Goal: Information Seeking & Learning: Learn about a topic

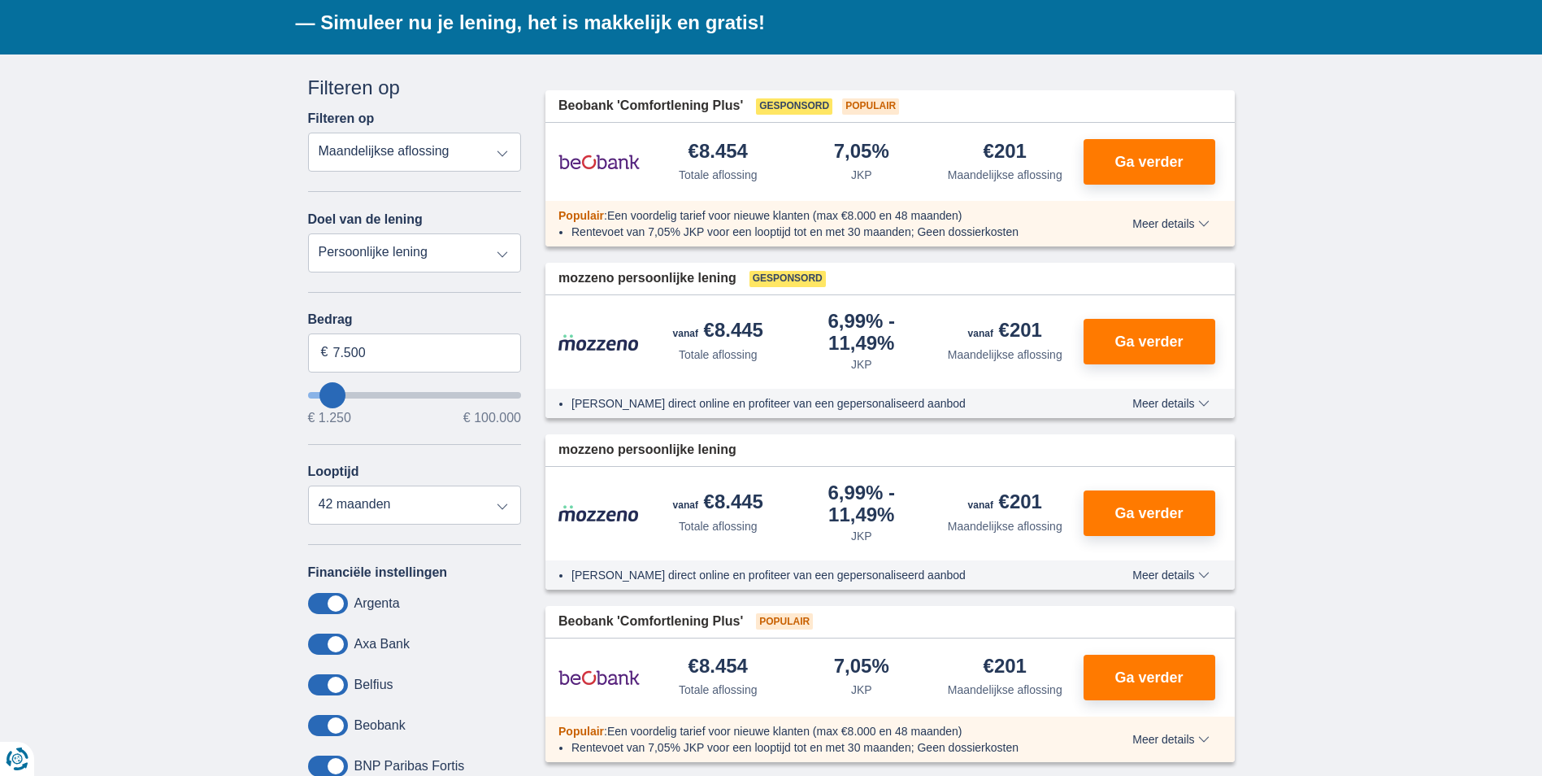
scroll to position [325, 0]
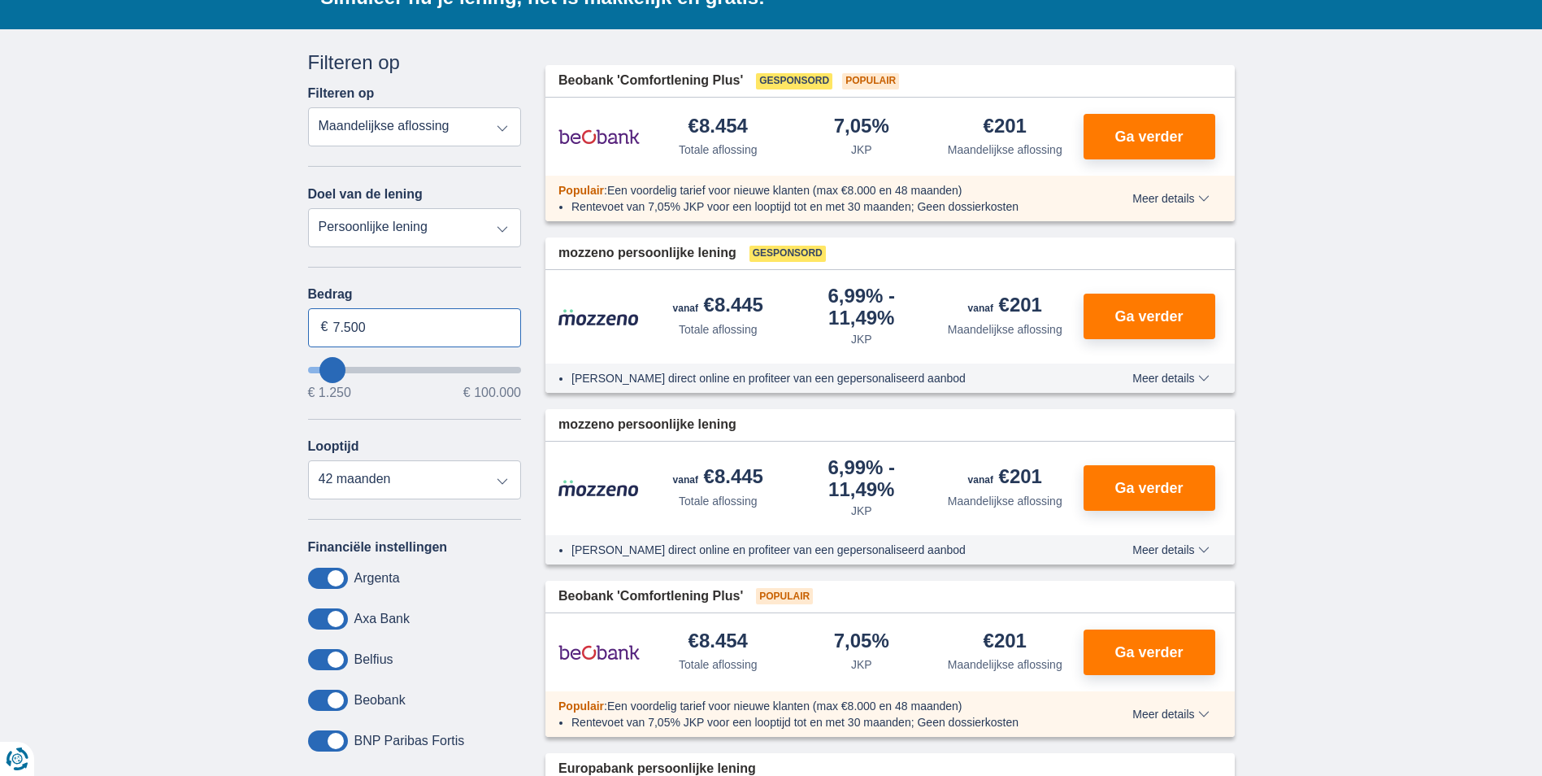
drag, startPoint x: 406, startPoint y: 332, endPoint x: 272, endPoint y: 324, distance: 133.6
type input "3.000"
type input "3250"
select select "30"
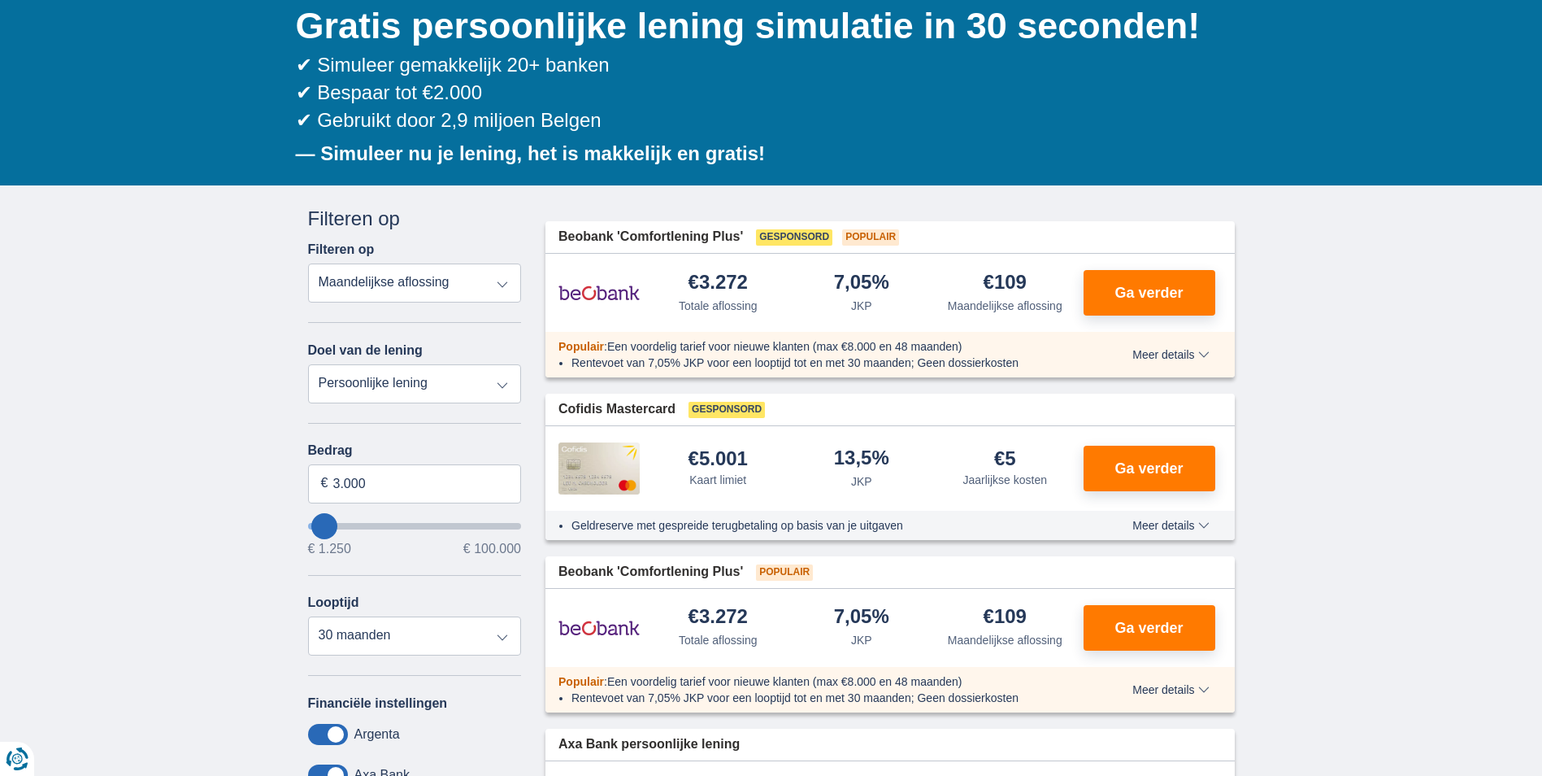
scroll to position [163, 0]
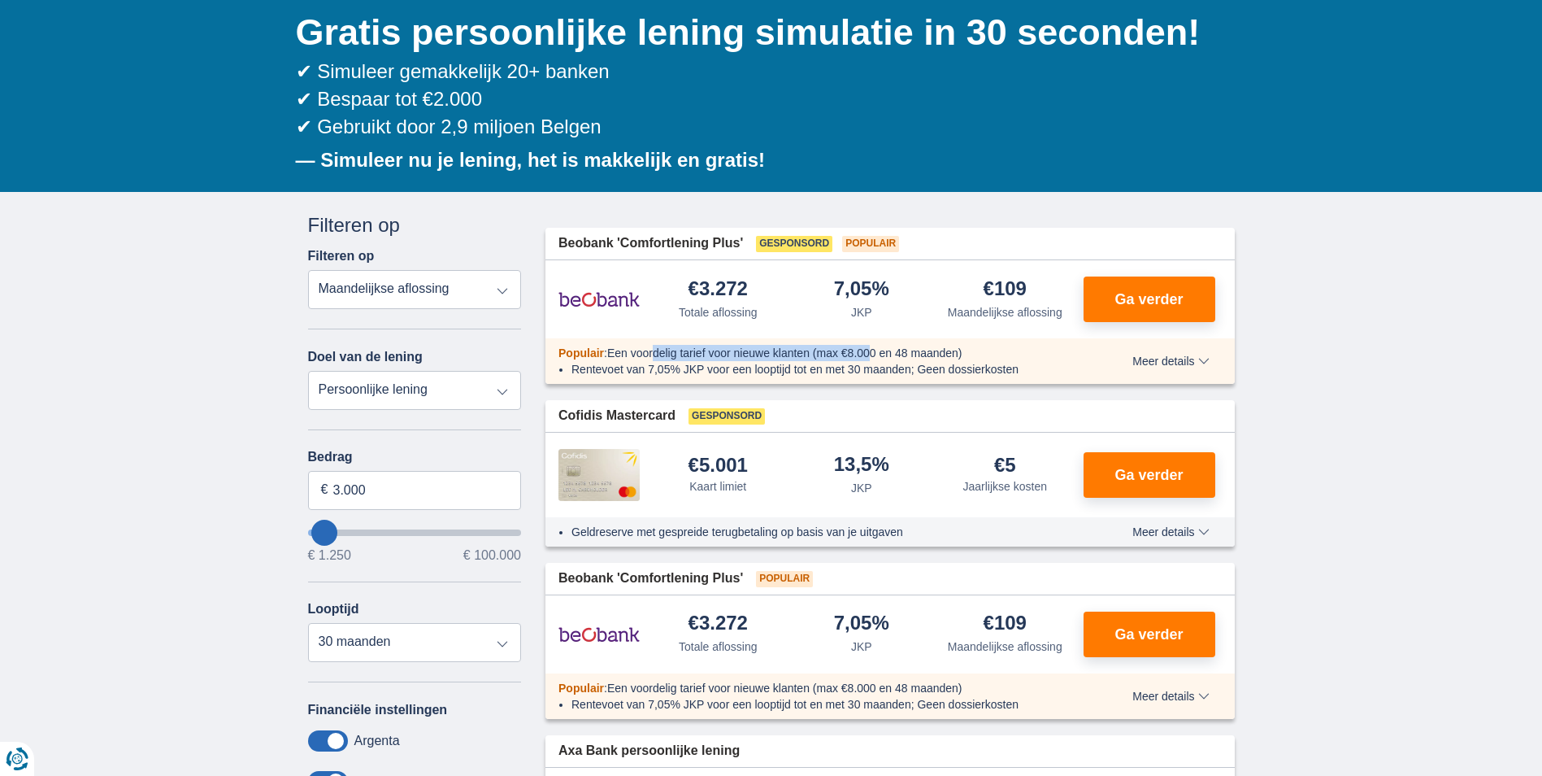
drag, startPoint x: 673, startPoint y: 357, endPoint x: 877, endPoint y: 359, distance: 203.3
click at [877, 359] on span "Een voordelig tarief voor nieuwe klanten (max €8.000 en 48 maanden)" at bounding box center [784, 352] width 355 height 13
click at [871, 354] on span "Een voordelig tarief voor nieuwe klanten (max €8.000 en 48 maanden)" at bounding box center [784, 352] width 355 height 13
drag, startPoint x: 923, startPoint y: 356, endPoint x: 943, endPoint y: 356, distance: 20.3
click at [943, 356] on span "Een voordelig tarief voor nieuwe klanten (max €8.000 en 48 maanden)" at bounding box center [784, 352] width 355 height 13
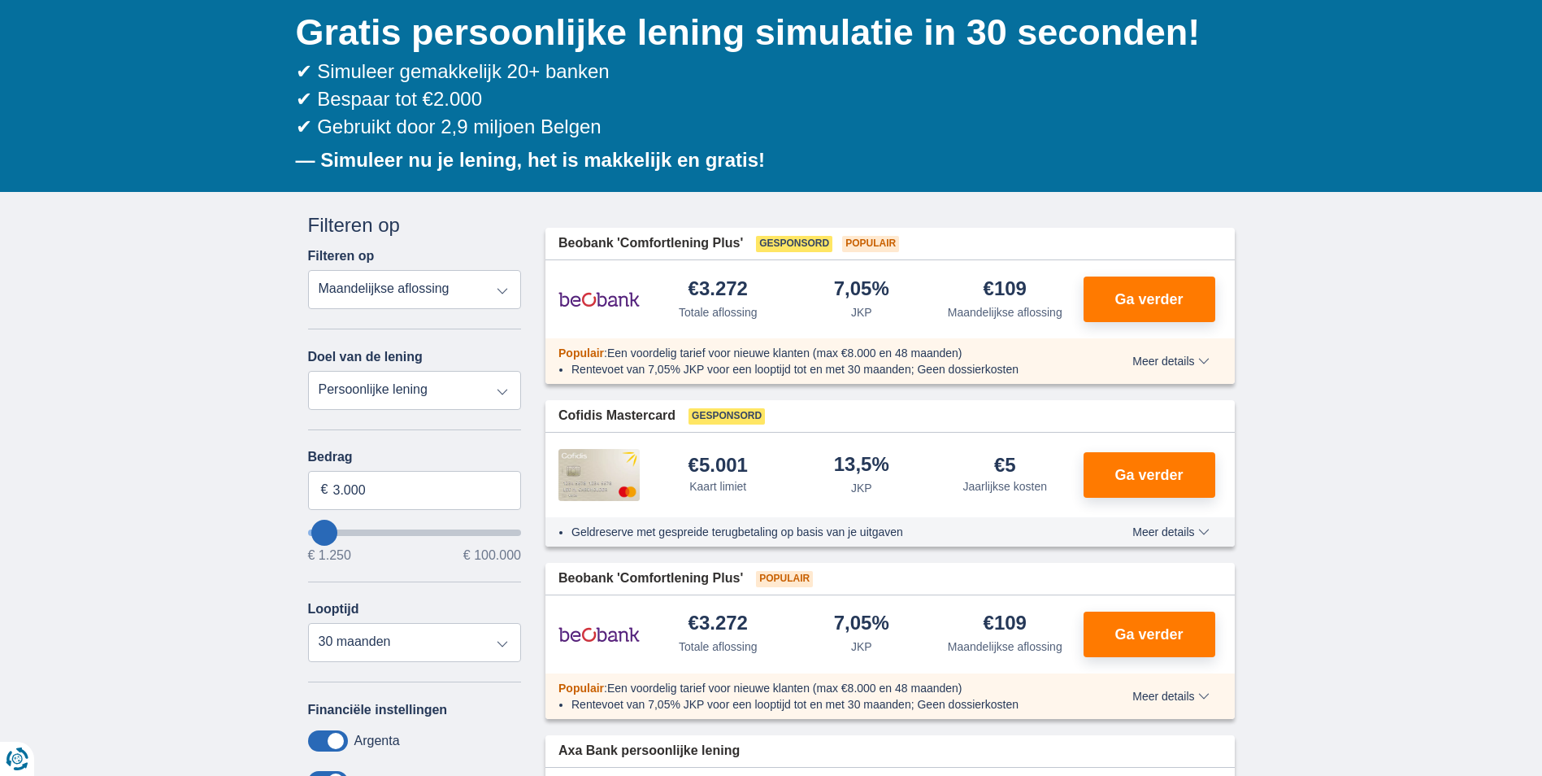
drag, startPoint x: 943, startPoint y: 356, endPoint x: 793, endPoint y: 368, distance: 150.9
click at [793, 369] on li "Rentevoet van 7,05% JKP voor een looptijd tot en met 30 maanden; Geen dossierko…" at bounding box center [823, 369] width 502 height 16
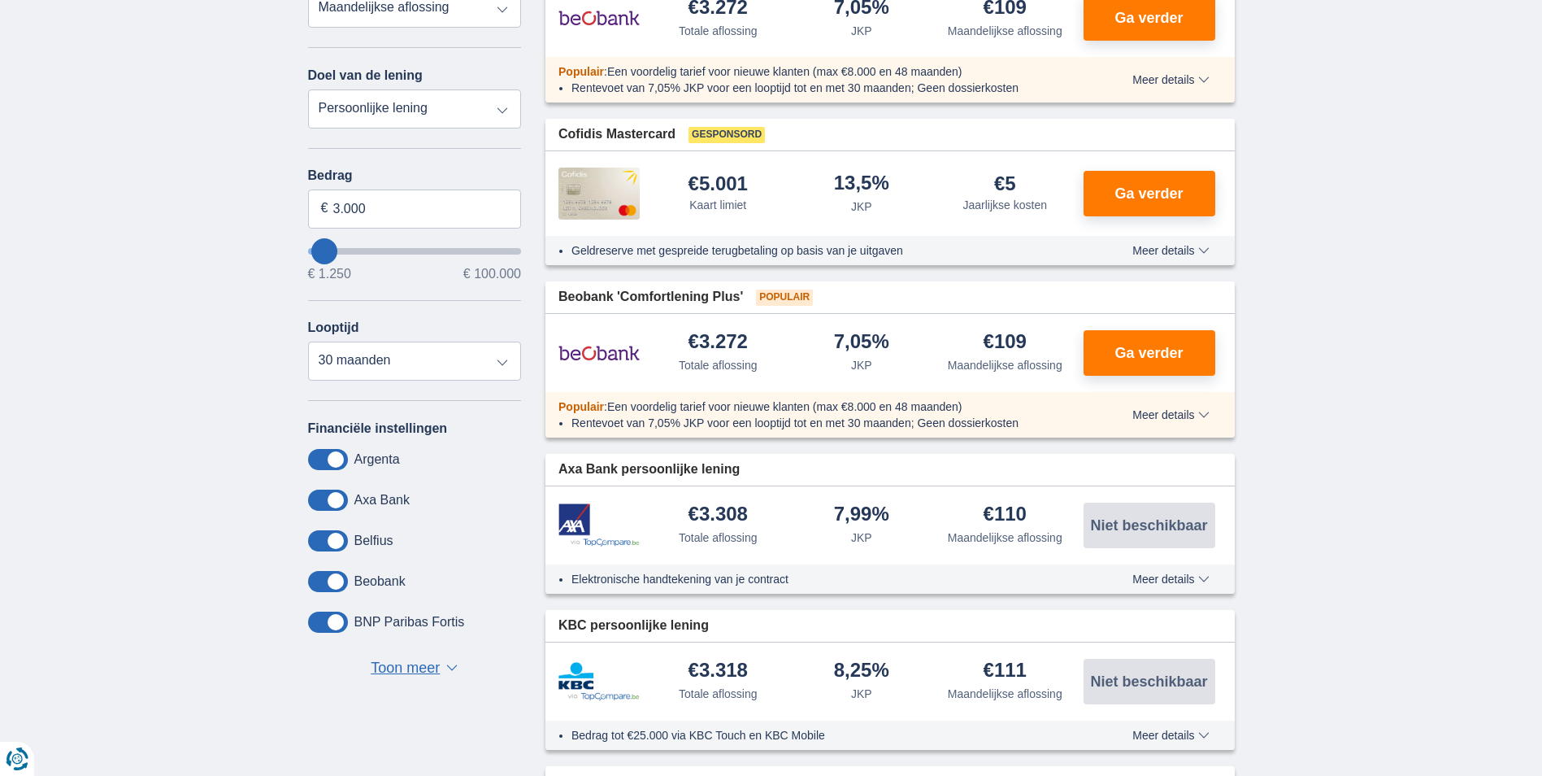
scroll to position [488, 0]
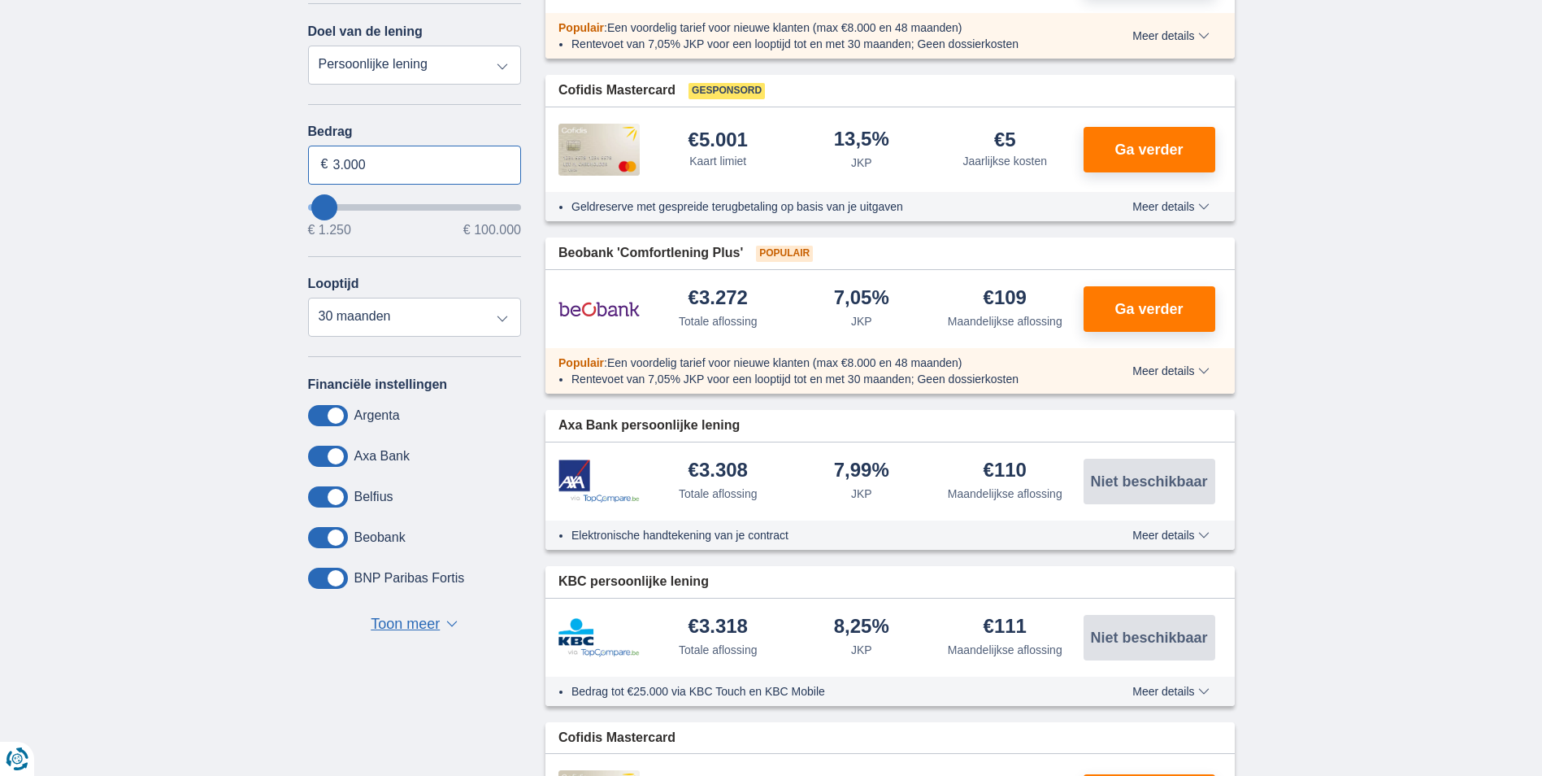
drag, startPoint x: 389, startPoint y: 158, endPoint x: 308, endPoint y: 163, distance: 81.5
click at [308, 163] on input "3.000" at bounding box center [415, 165] width 214 height 39
type input "2.500"
type input "2250"
select select "24"
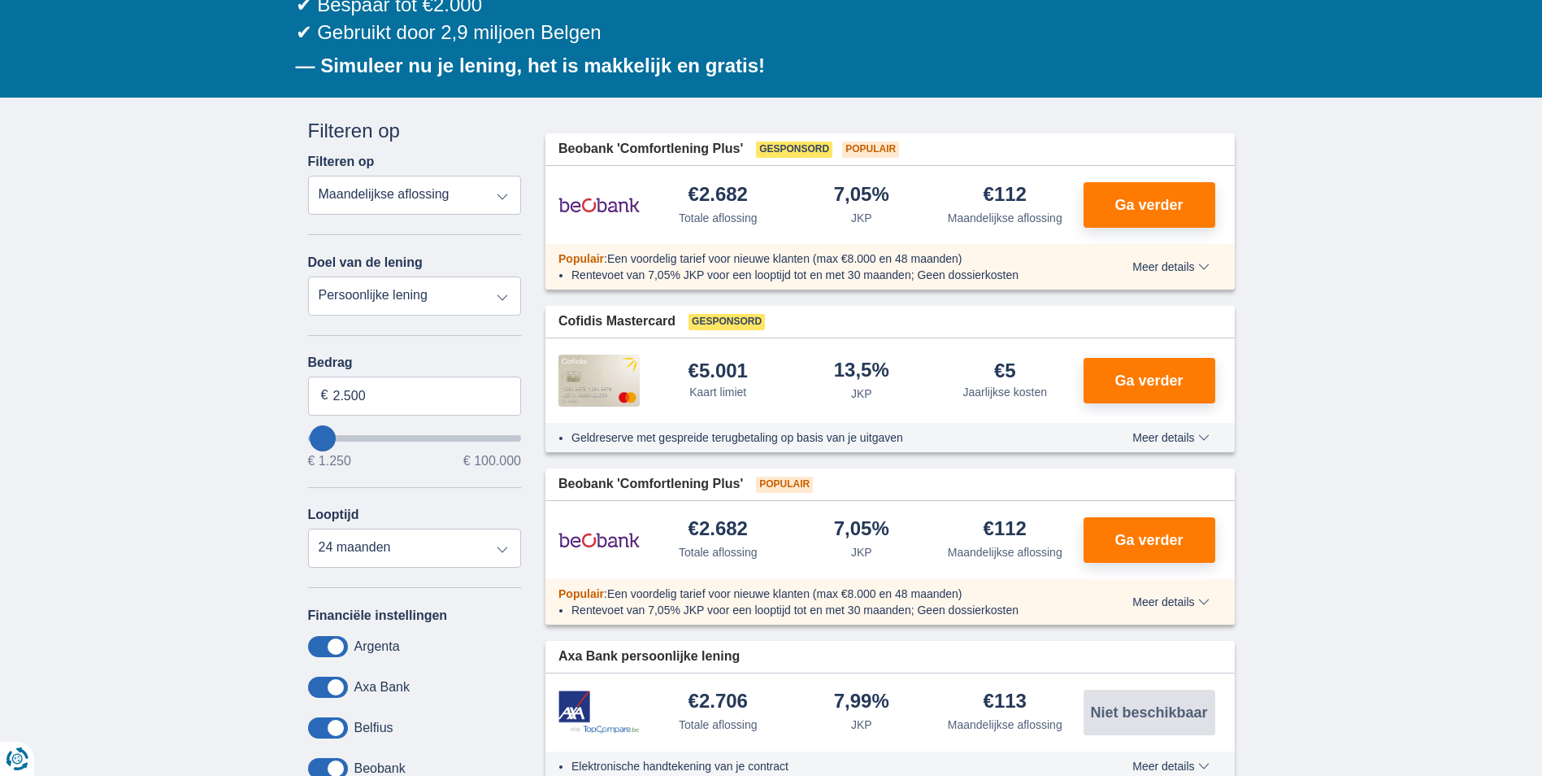
scroll to position [325, 0]
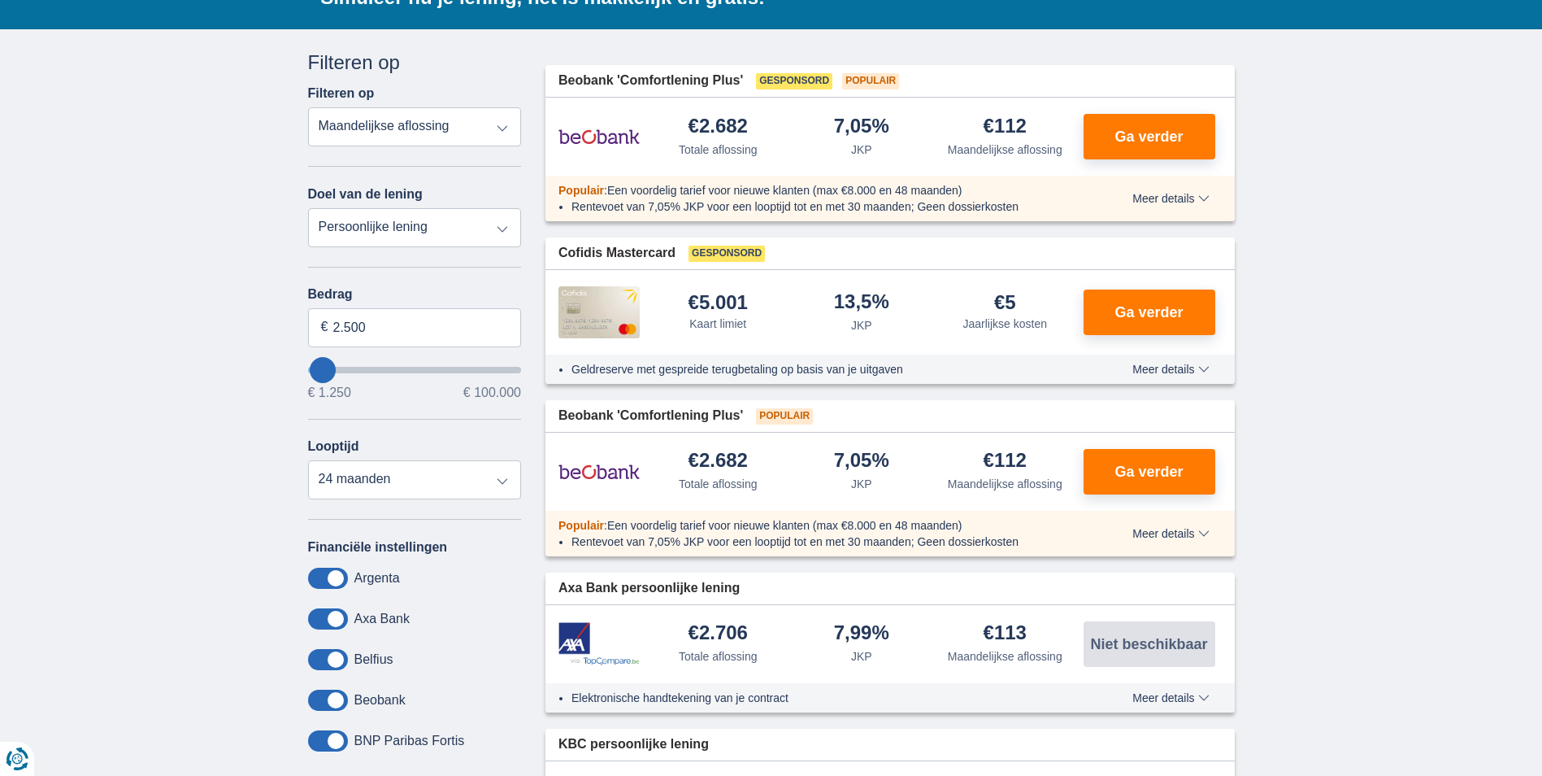
click at [456, 233] on select "Persoonlijke lening Auto Moto / fiets Mobilhome / caravan Renovatie Energie Sch…" at bounding box center [415, 227] width 214 height 39
click at [147, 336] on div "× widget.non-eligible-application.title widget.non-eligible-application.text no…" at bounding box center [771, 713] width 1542 height 1369
drag, startPoint x: 388, startPoint y: 324, endPoint x: 381, endPoint y: 252, distance: 72.7
click at [241, 313] on div "× widget.non-eligible-application.title widget.non-eligible-application.text no…" at bounding box center [771, 713] width 1542 height 1369
type input "5.000"
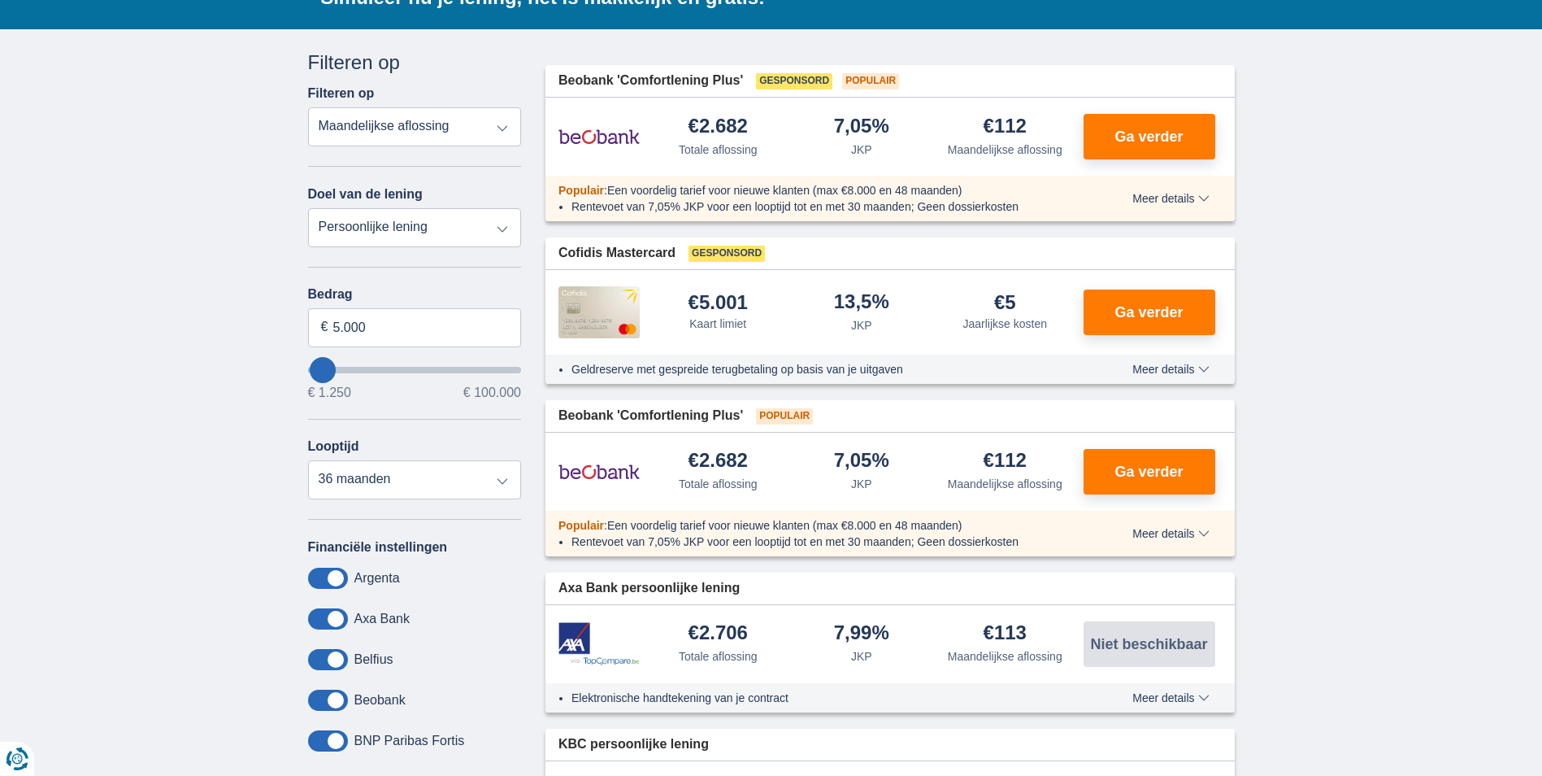
type input "5250"
select select "36"
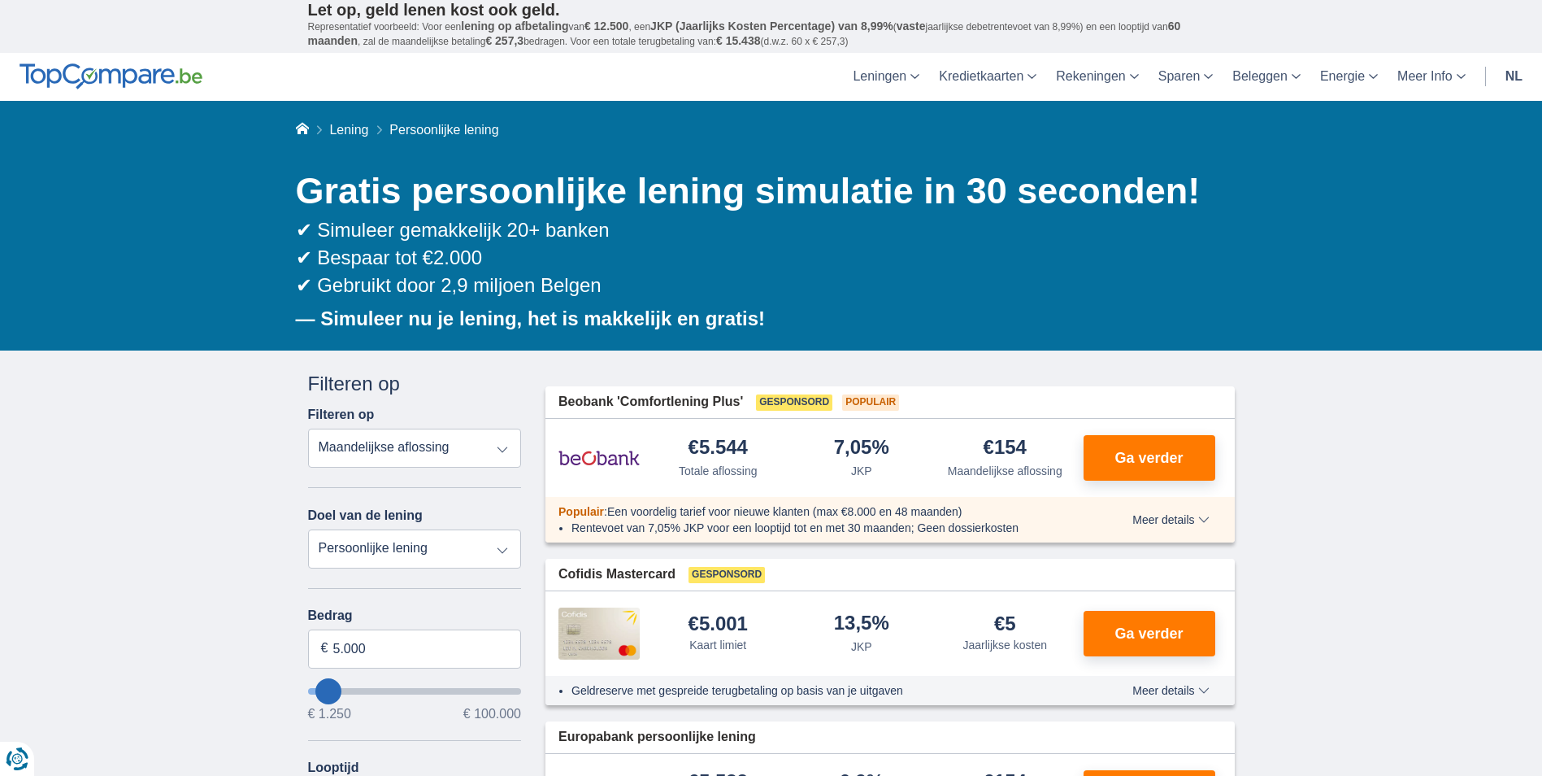
scroll to position [0, 0]
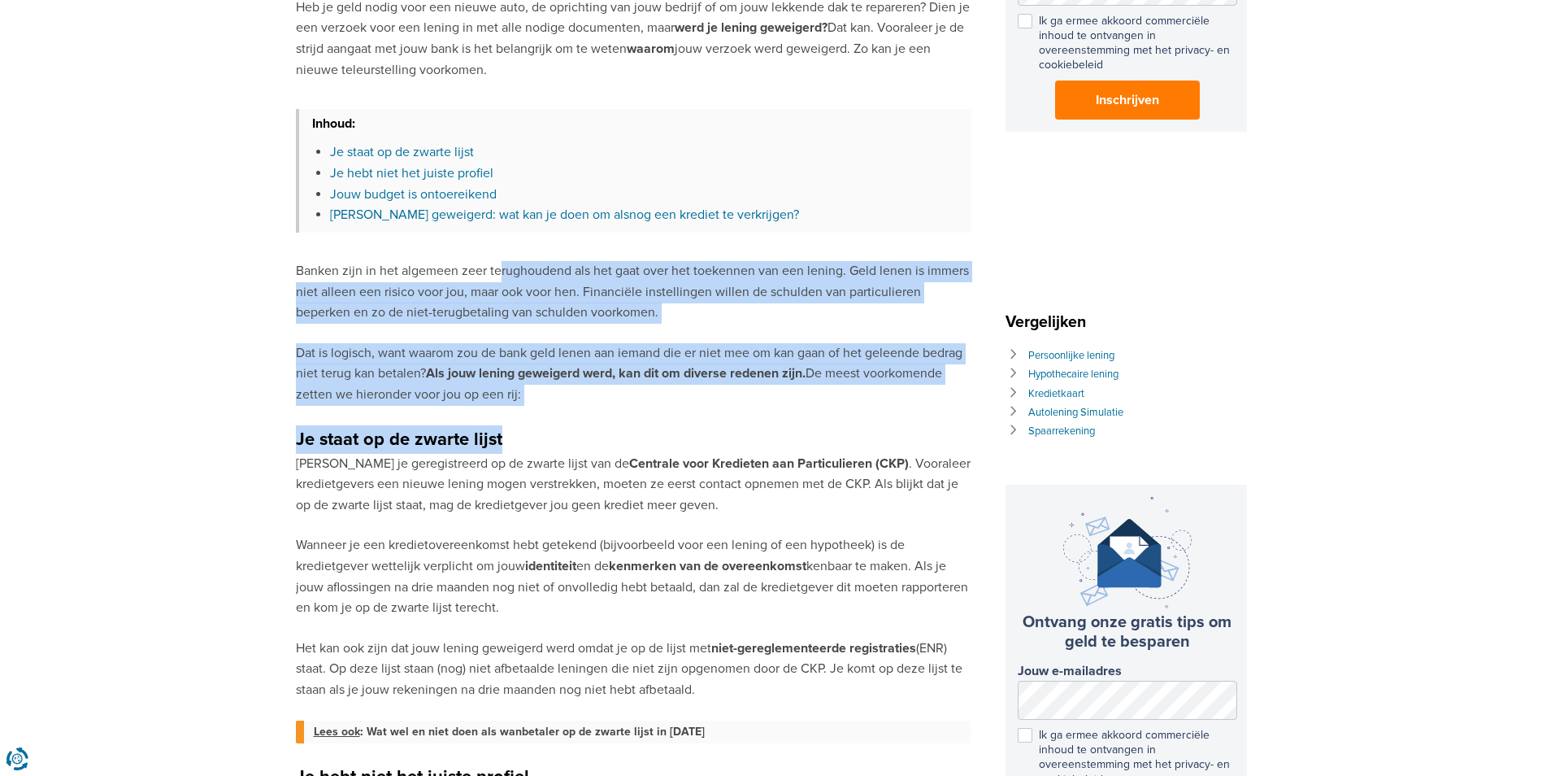
drag, startPoint x: 507, startPoint y: 426, endPoint x: 507, endPoint y: 435, distance: 8.9
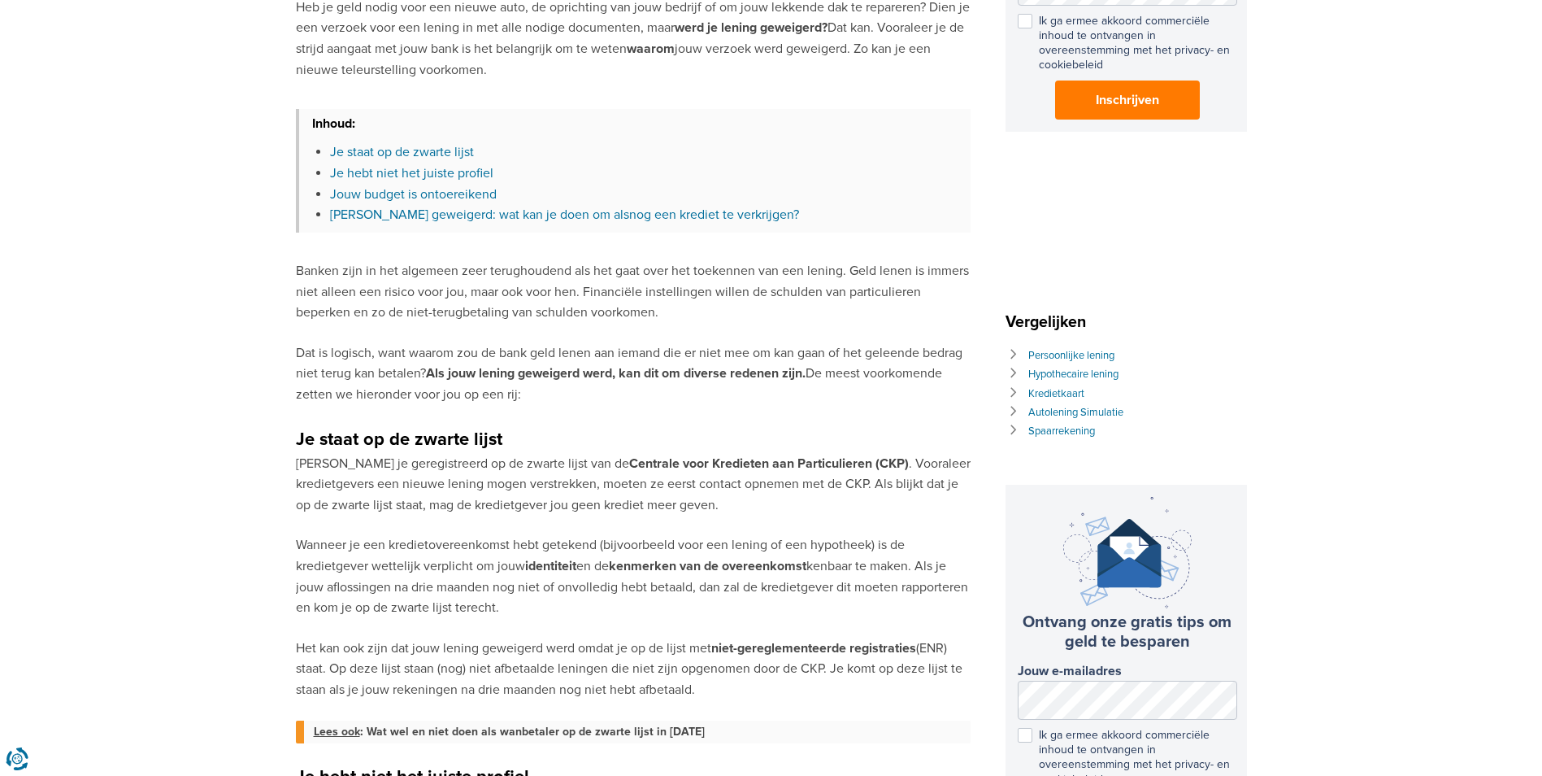
drag, startPoint x: 507, startPoint y: 435, endPoint x: 563, endPoint y: 544, distance: 122.6
click at [565, 545] on p "Wanneer je een kredietovereenkomst hebt getekend (bijvoorbeeld voor een lening …" at bounding box center [633, 576] width 675 height 83
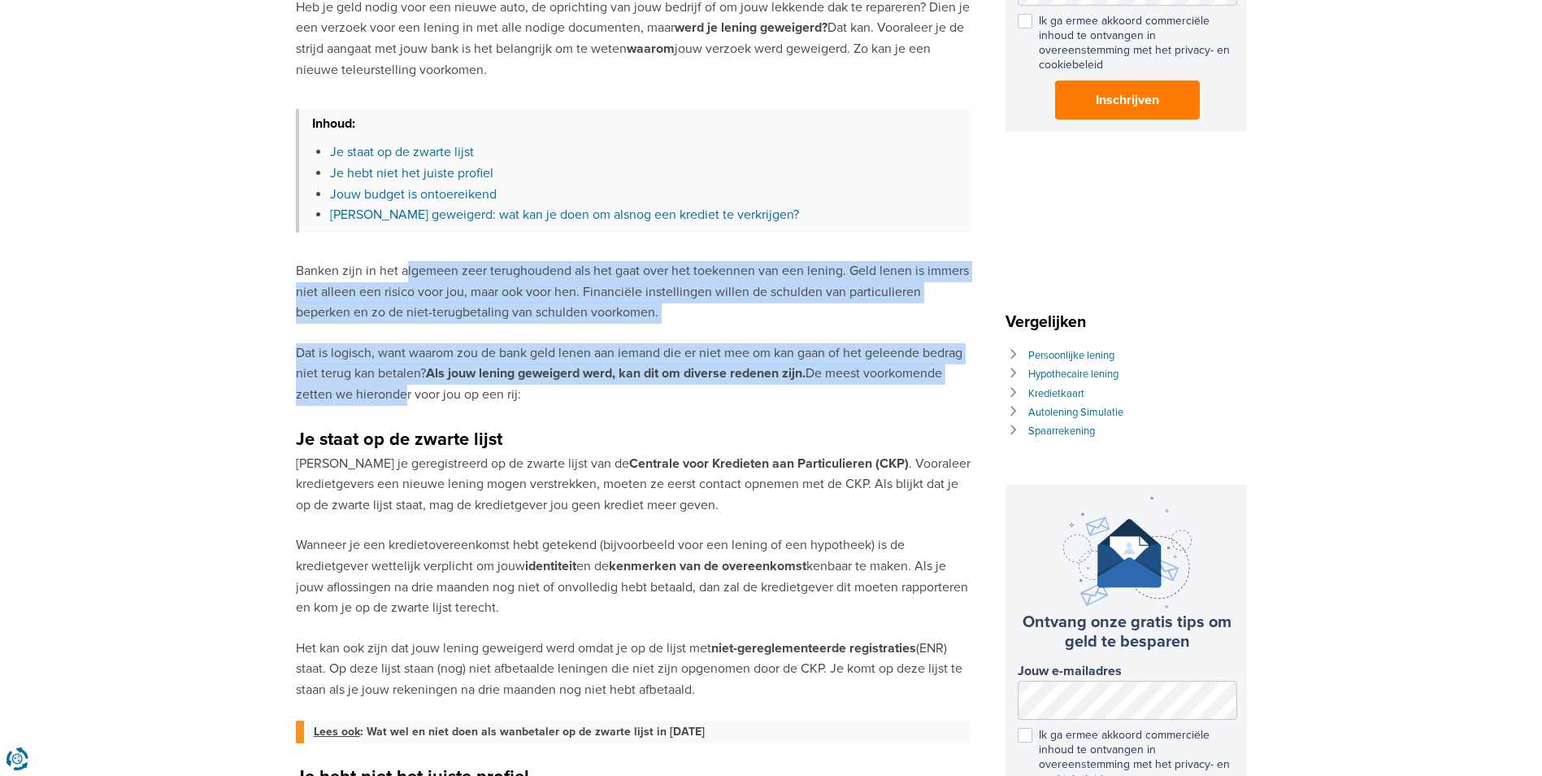
drag, startPoint x: 405, startPoint y: 272, endPoint x: 407, endPoint y: 391, distance: 119.5
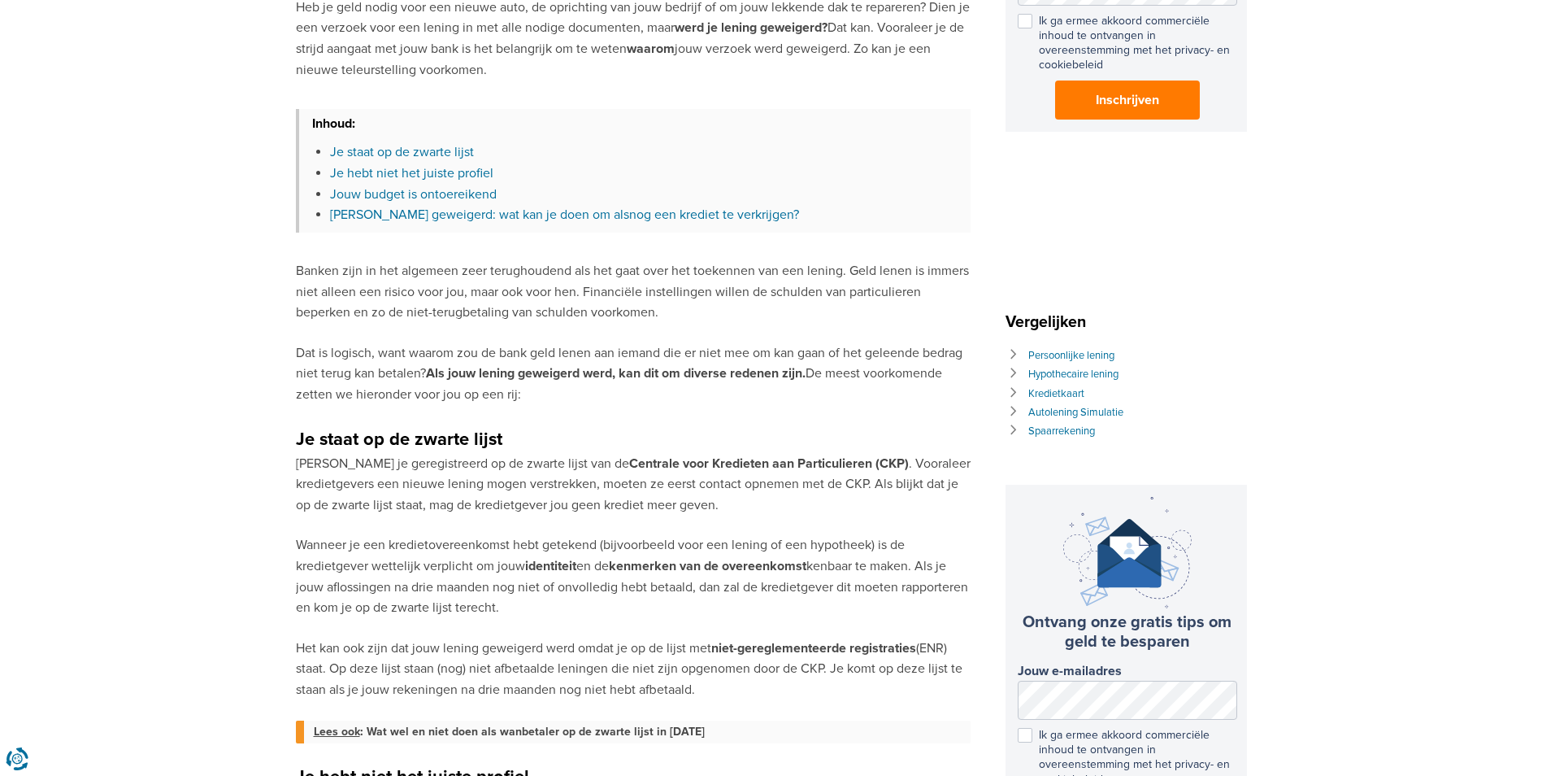
drag, startPoint x: 407, startPoint y: 391, endPoint x: 525, endPoint y: 542, distance: 191.6
click at [525, 541] on p "Wanneer je een kredietovereenkomst hebt getekend (bijvoorbeeld voor een lening …" at bounding box center [633, 576] width 675 height 83
drag, startPoint x: 491, startPoint y: 541, endPoint x: 477, endPoint y: 308, distance: 233.0
drag, startPoint x: 477, startPoint y: 308, endPoint x: 729, endPoint y: 355, distance: 256.4
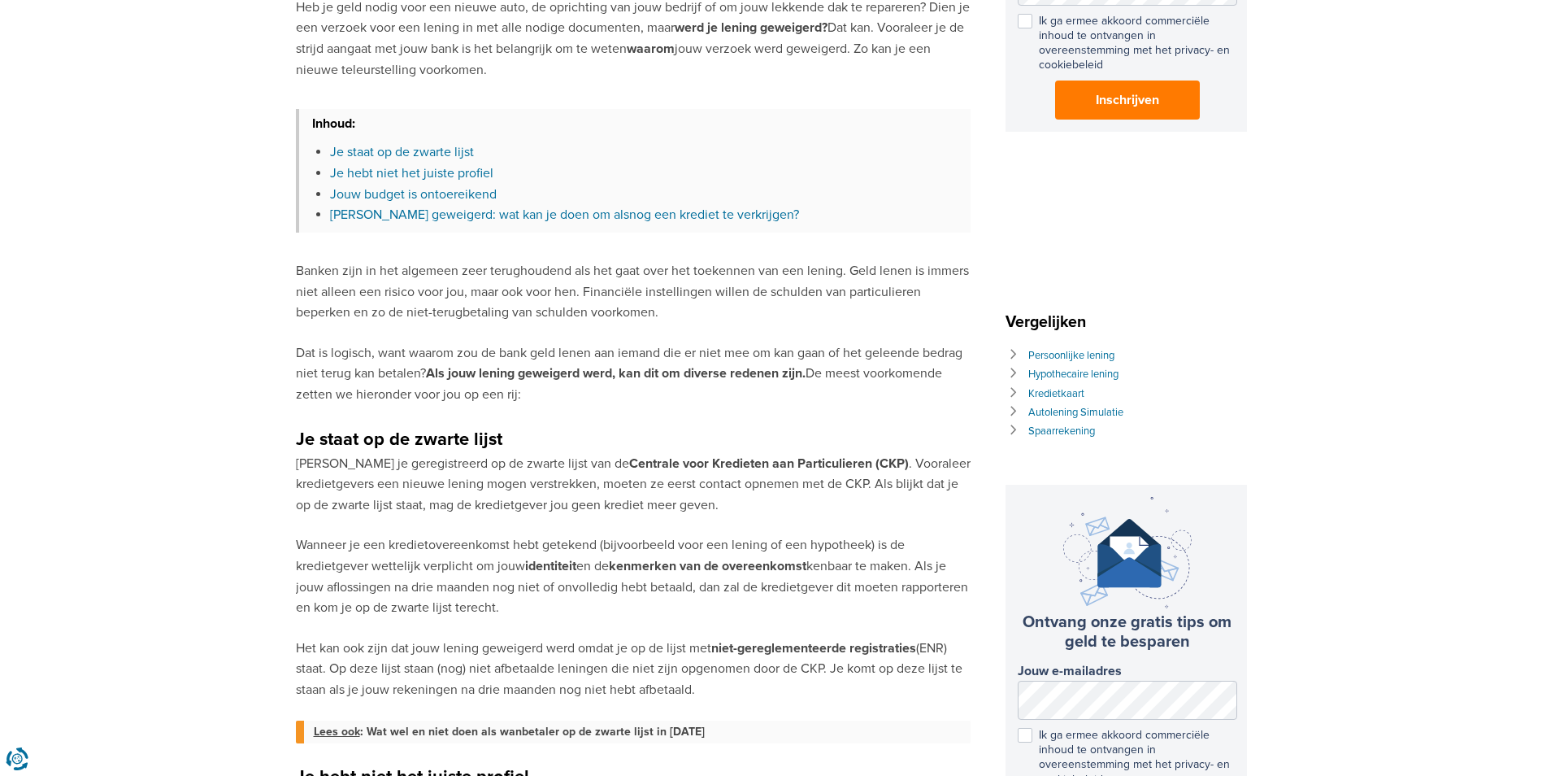
click at [729, 355] on p "Dat is logisch, want waarom zou de bank geld lenen aan iemand die er niet mee o…" at bounding box center [633, 374] width 675 height 63
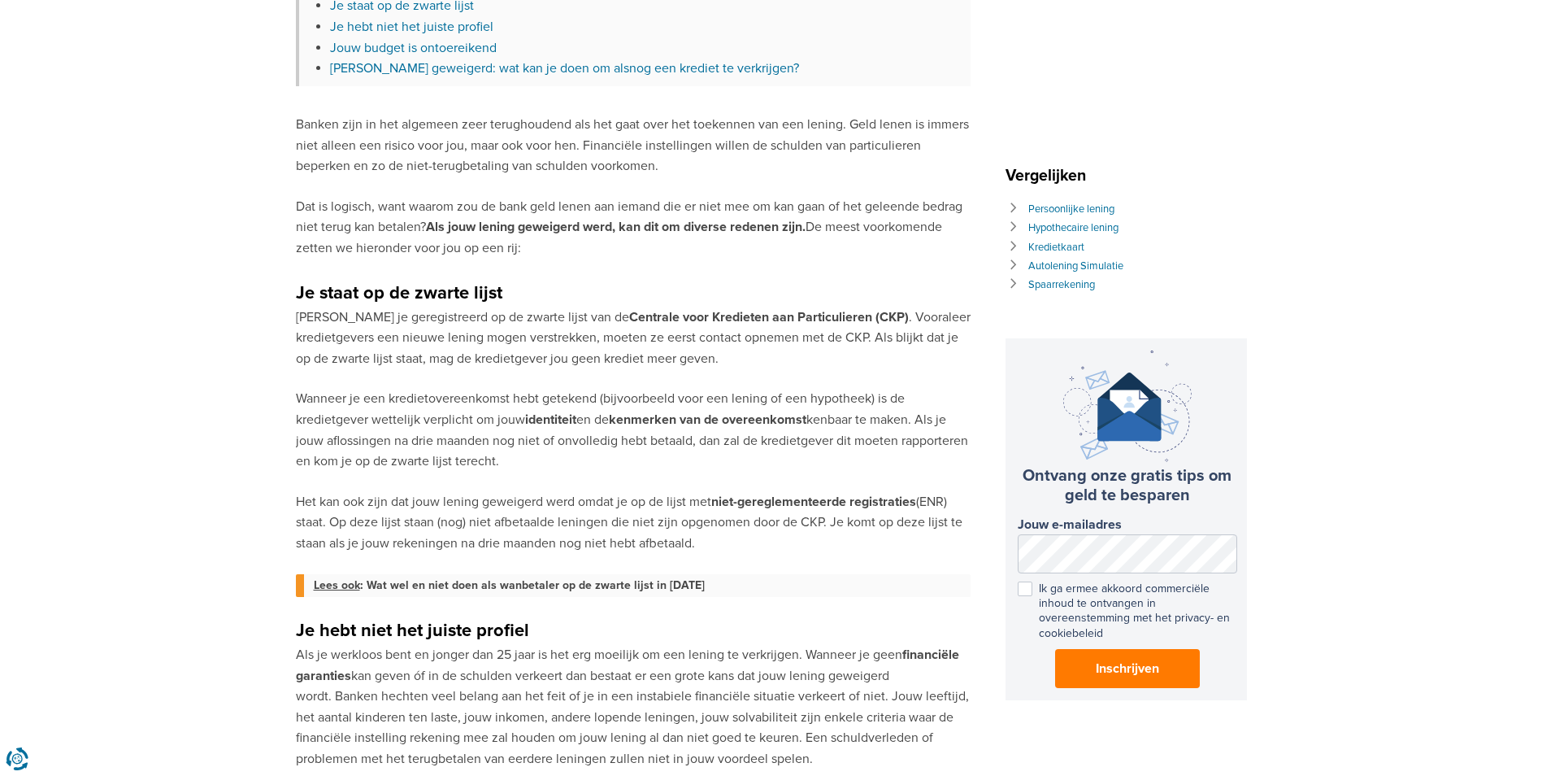
scroll to position [650, 0]
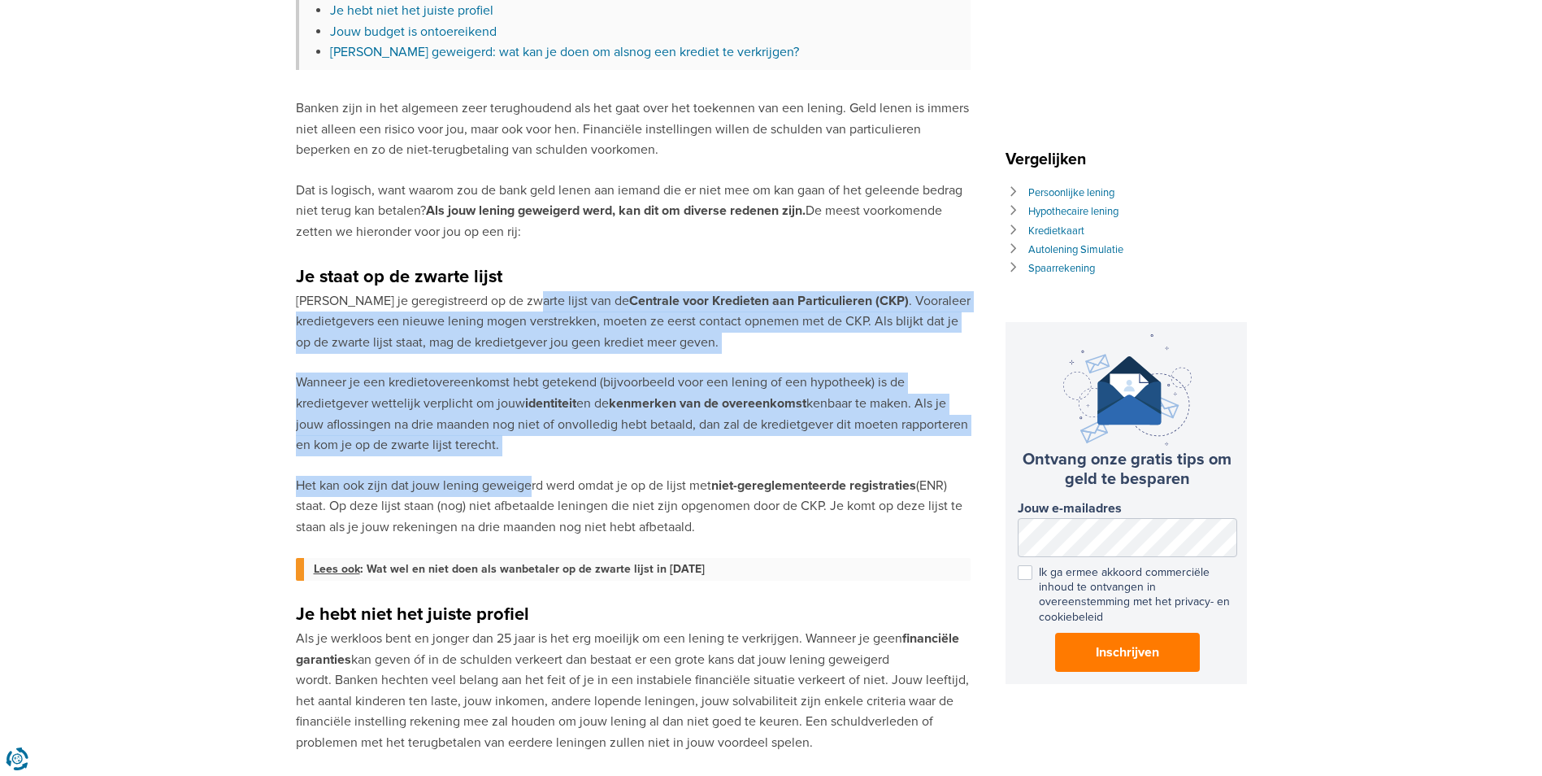
drag, startPoint x: 524, startPoint y: 302, endPoint x: 527, endPoint y: 463, distance: 160.2
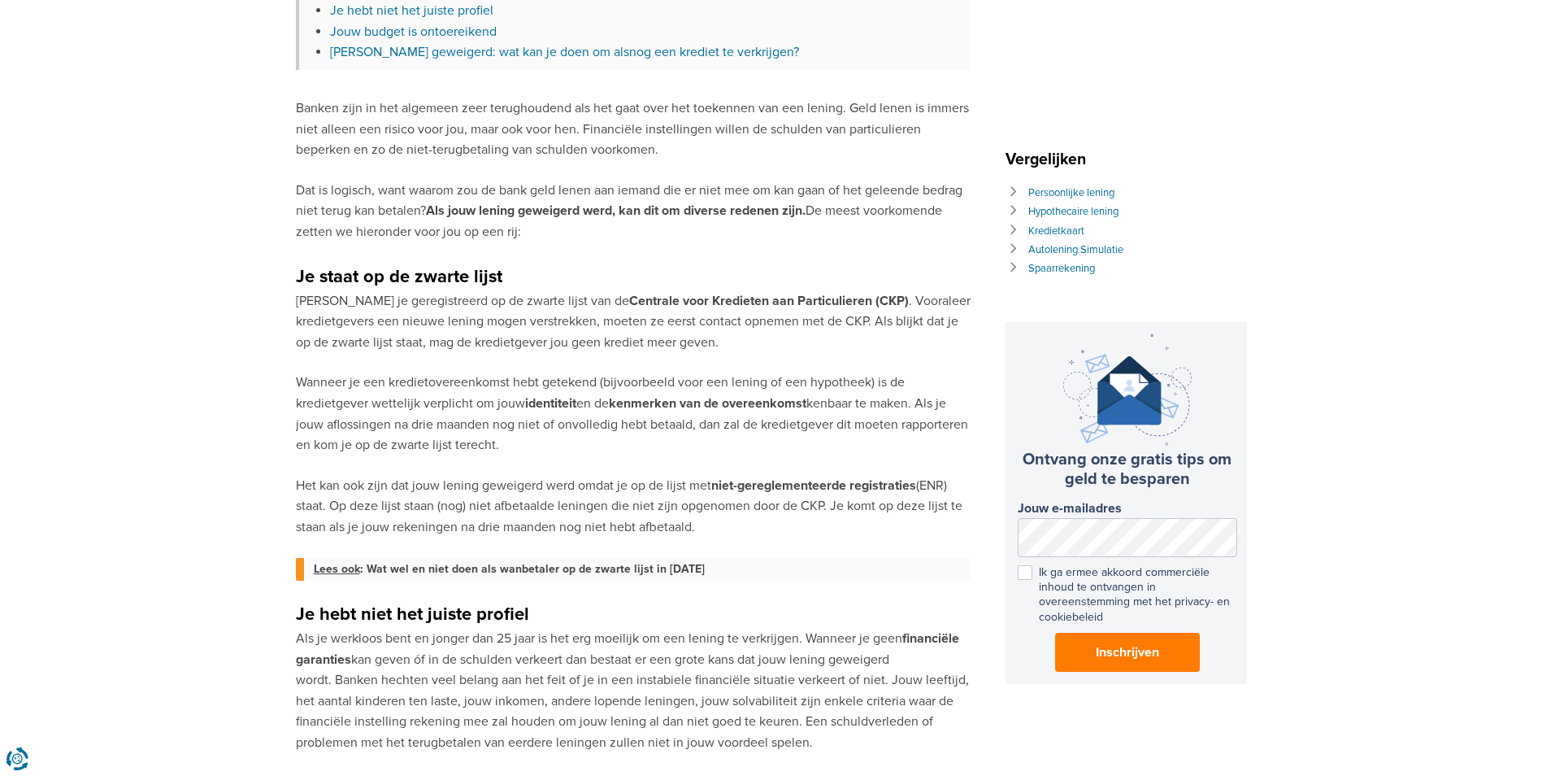
drag, startPoint x: 527, startPoint y: 463, endPoint x: 673, endPoint y: 524, distance: 158.9
click at [673, 524] on p "Het kan ook zijn dat jouw lening geweigerd werd omdat je op de lijst met niet-g…" at bounding box center [633, 507] width 675 height 63
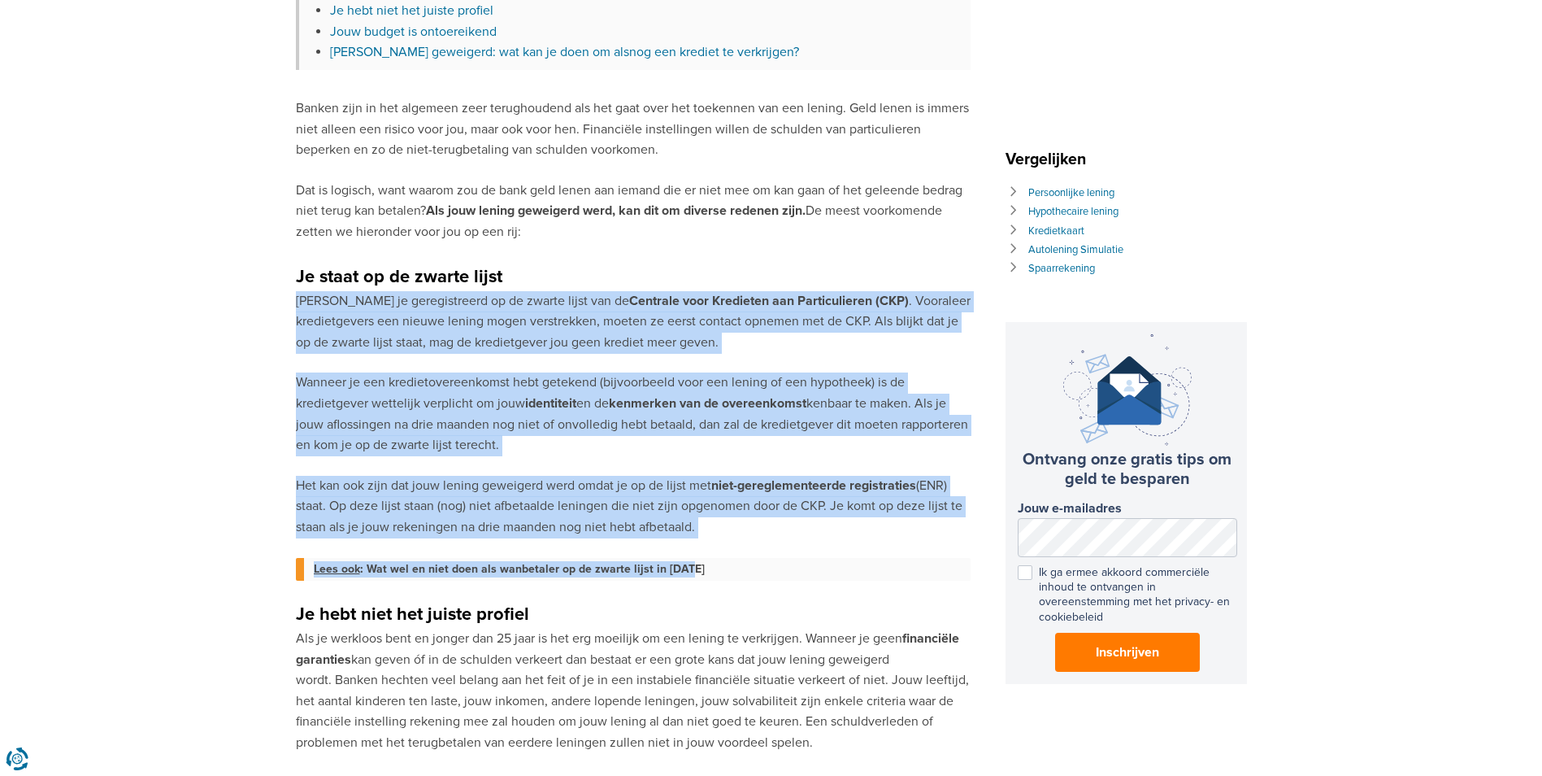
drag, startPoint x: 685, startPoint y: 550, endPoint x: 618, endPoint y: 272, distance: 285.4
drag, startPoint x: 618, startPoint y: 272, endPoint x: 562, endPoint y: 348, distance: 94.2
click at [562, 348] on p "[PERSON_NAME] je geregistreerd op de zwarte lijst van de Centrale voor Krediete…" at bounding box center [633, 322] width 675 height 63
click at [609, 405] on strong "kenmerken van de overeenkomst" at bounding box center [708, 403] width 198 height 16
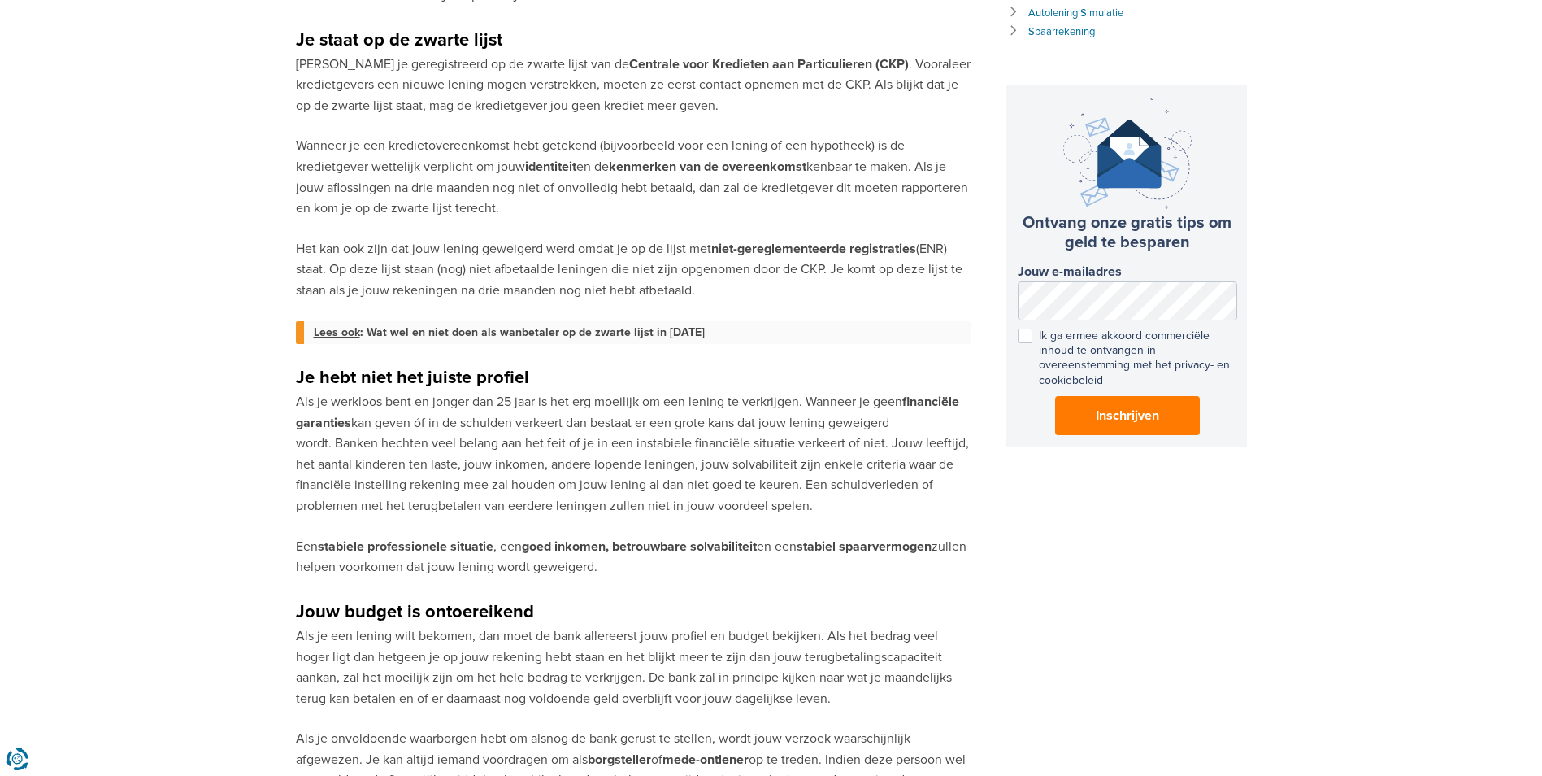
scroll to position [894, 0]
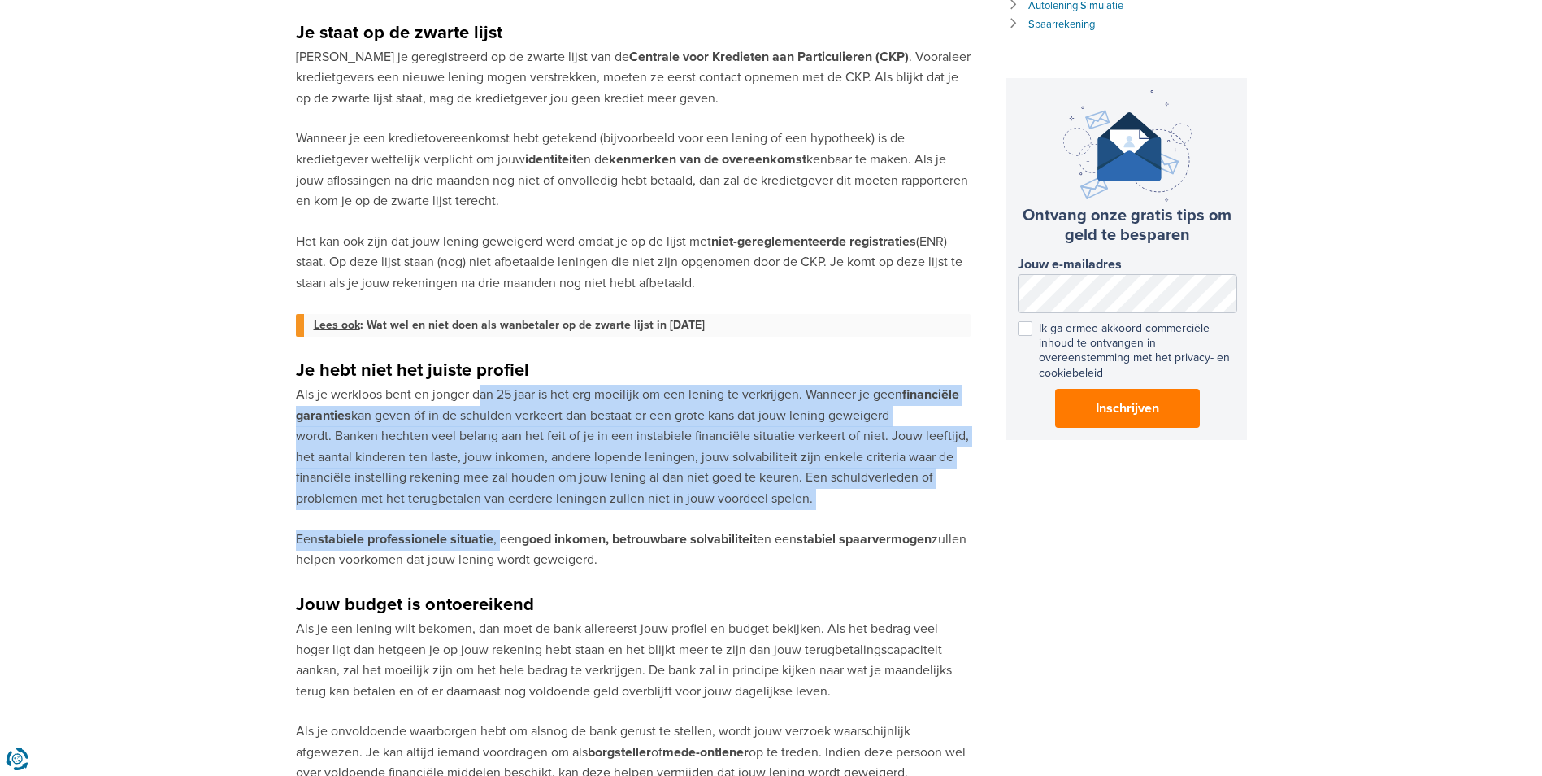
drag, startPoint x: 492, startPoint y: 443, endPoint x: 504, endPoint y: 517, distance: 75.0
click at [504, 517] on div "Heb je geld nodig voor een nieuwe auto, de oprichting van jouw bedrijf of om jo…" at bounding box center [633, 679] width 675 height 2858
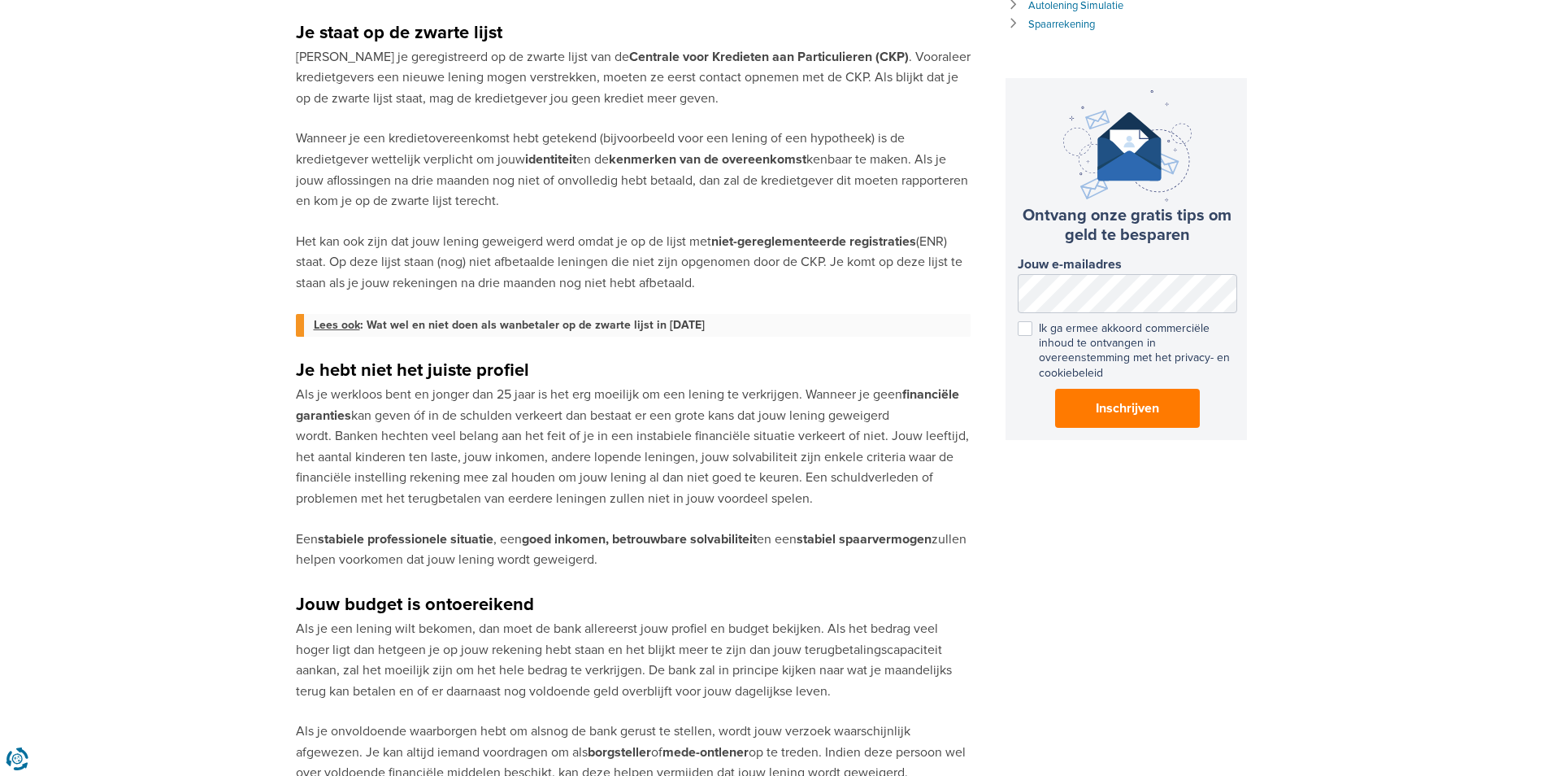
drag, startPoint x: 504, startPoint y: 517, endPoint x: 681, endPoint y: 526, distance: 177.5
click at [681, 526] on div "Heb je geld nodig voor een nieuwe auto, de oprichting van jouw bedrijf of om jo…" at bounding box center [633, 679] width 675 height 2858
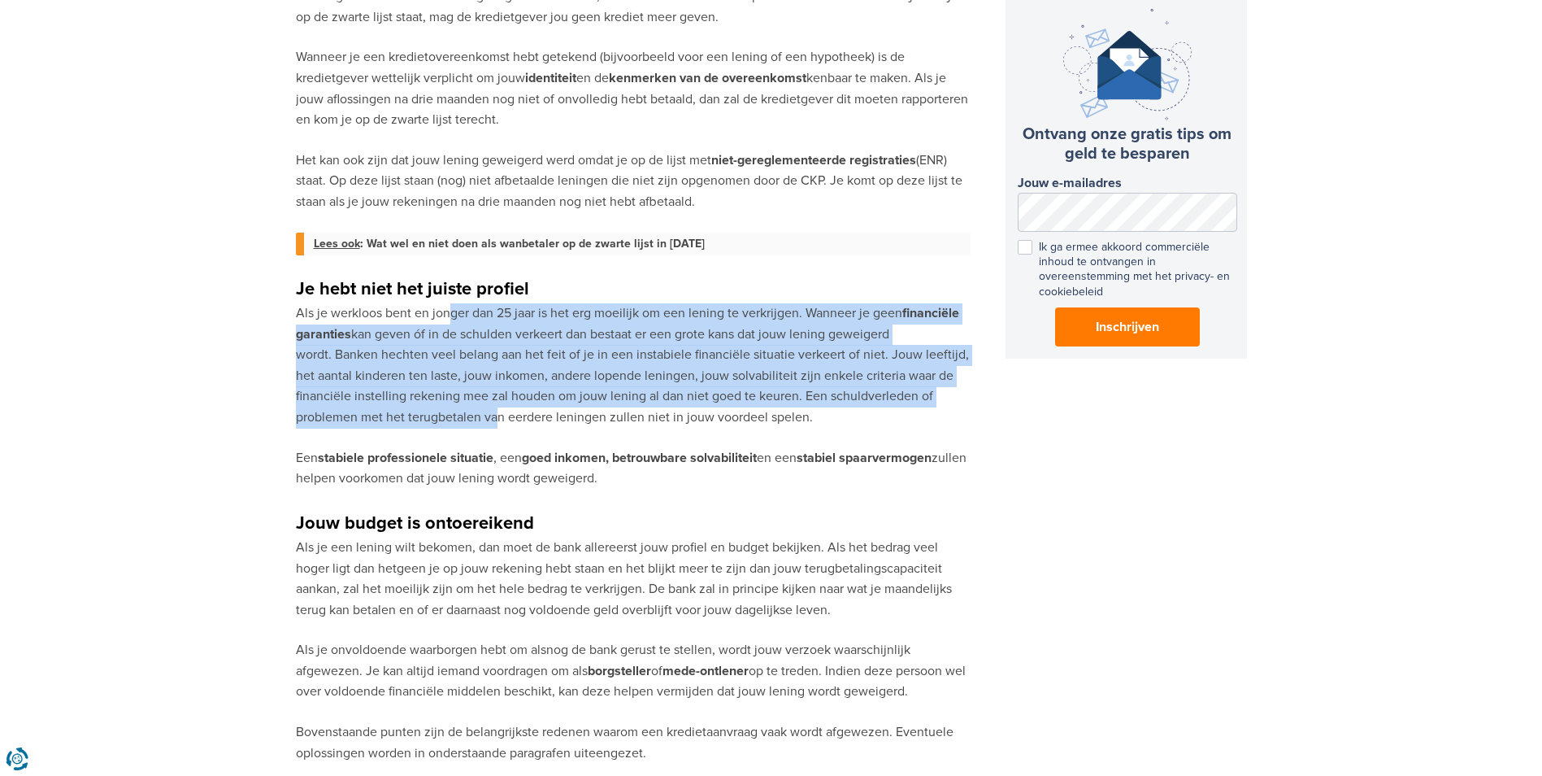
drag, startPoint x: 450, startPoint y: 328, endPoint x: 454, endPoint y: 409, distance: 81.4
click at [454, 409] on p "Als je werkloos bent en jonger dan 25 jaar is het erg moeilijk om een lening te…" at bounding box center [633, 365] width 675 height 125
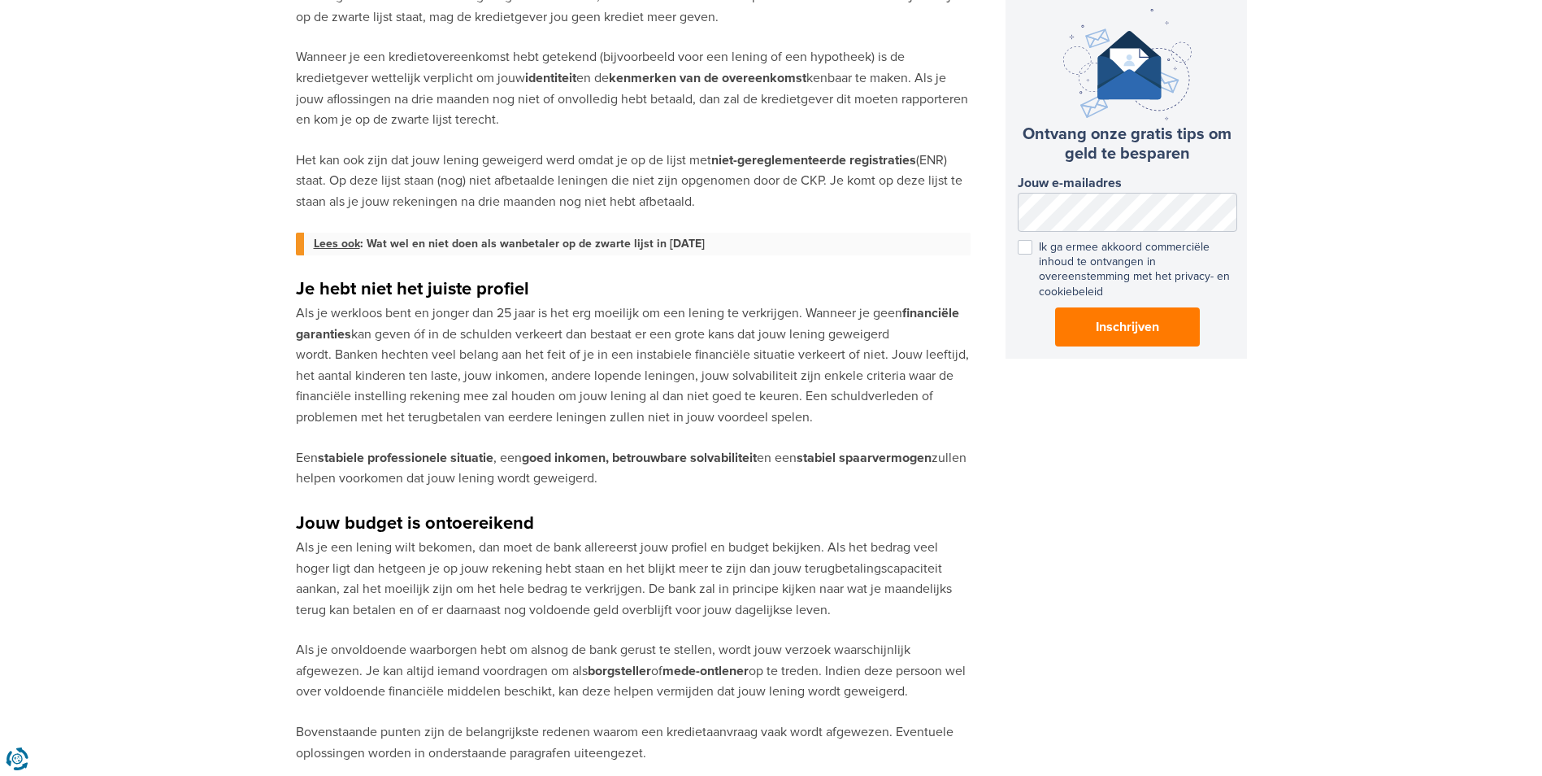
drag, startPoint x: 454, startPoint y: 409, endPoint x: 616, endPoint y: 473, distance: 174.8
click at [616, 473] on p "Een stabiele professionele situatie , een goed inkomen, betrouwbare solvabilite…" at bounding box center [633, 468] width 675 height 41
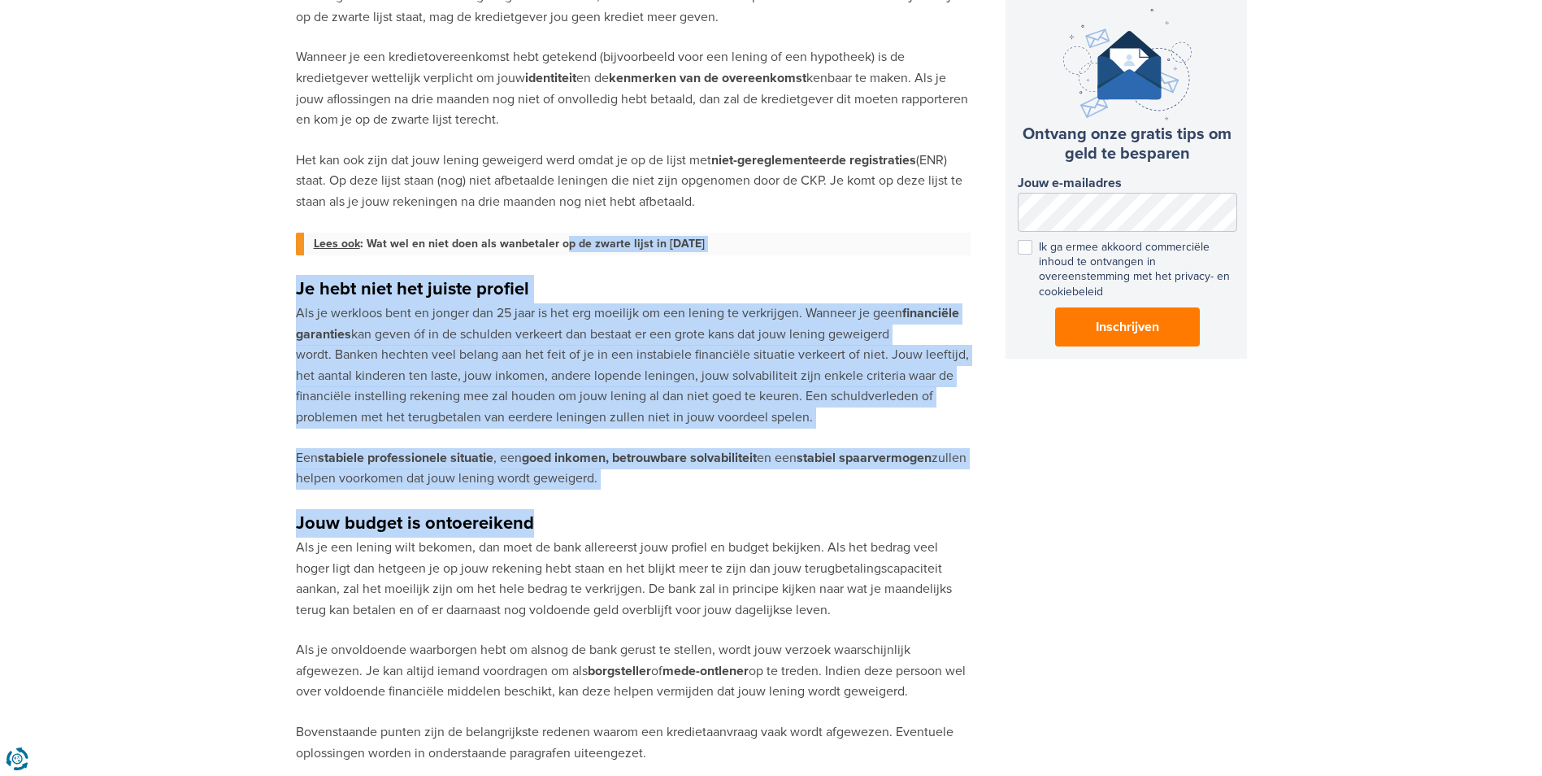
drag, startPoint x: 628, startPoint y: 514, endPoint x: 558, endPoint y: 250, distance: 272.6
click at [558, 250] on div "Heb je geld nodig voor een nieuwe auto, de oprichting van jouw bedrijf of om jo…" at bounding box center [633, 598] width 675 height 2858
drag, startPoint x: 558, startPoint y: 250, endPoint x: 404, endPoint y: 389, distance: 207.2
click at [404, 389] on p "Als je werkloos bent en jonger dan 25 jaar is het erg moeilijk om een lening te…" at bounding box center [633, 365] width 675 height 125
drag, startPoint x: 402, startPoint y: 372, endPoint x: 456, endPoint y: 528, distance: 165.3
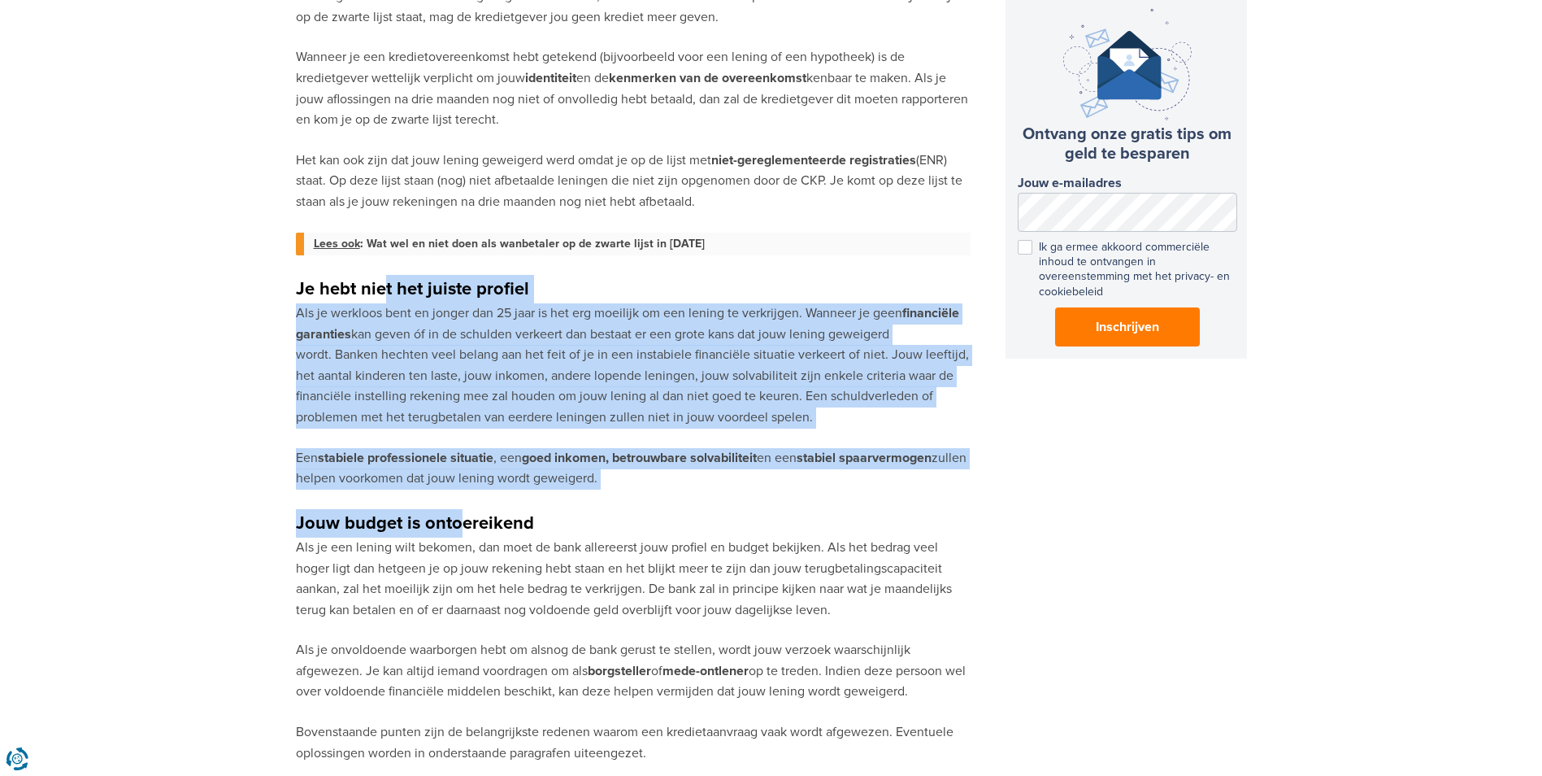
click at [456, 528] on div "Heb je geld nodig voor een nieuwe auto, de oprichting van jouw bedrijf of om jo…" at bounding box center [633, 598] width 675 height 2858
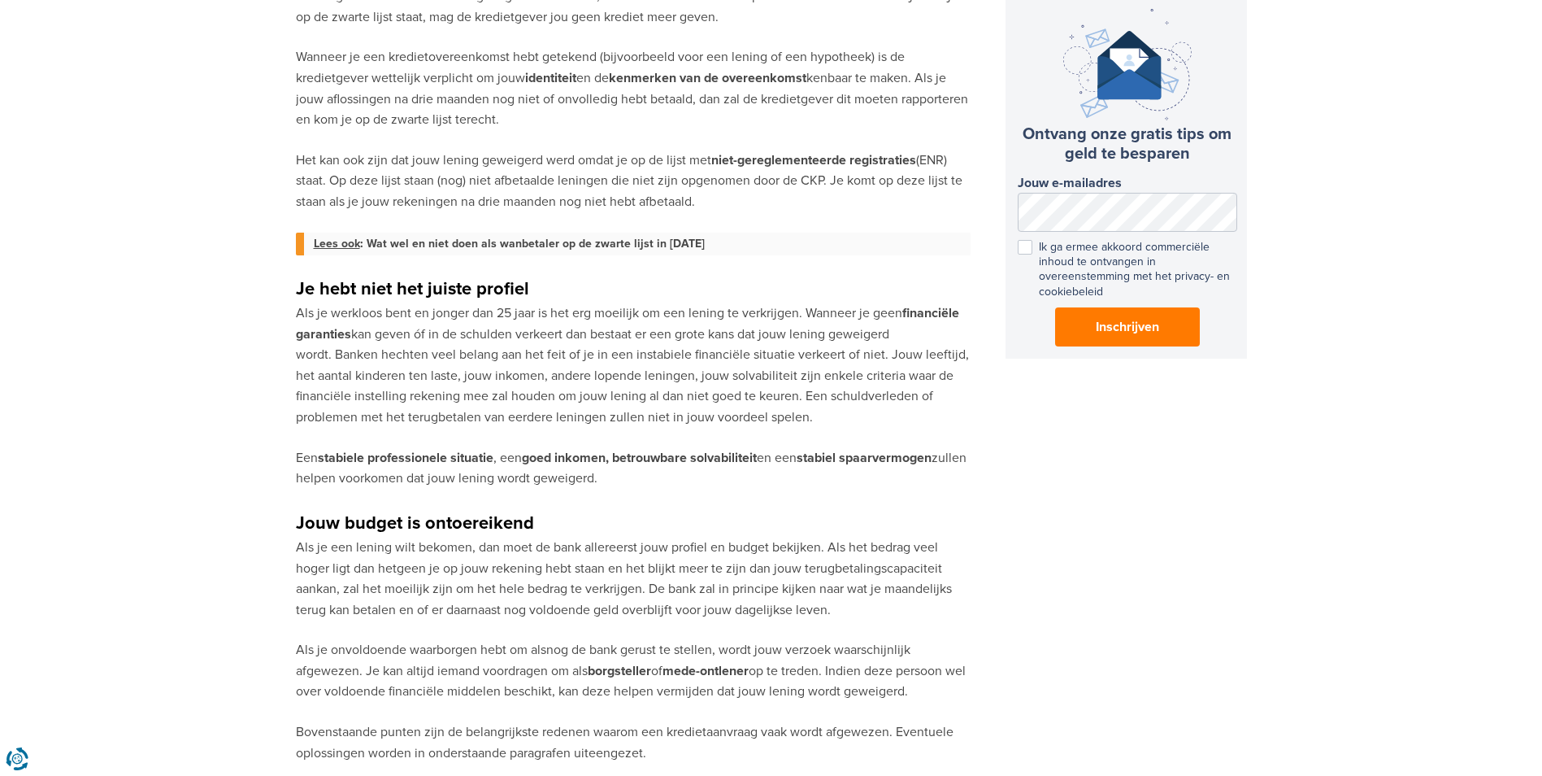
click at [719, 489] on div "Heb je geld nodig voor een nieuwe auto, de oprichting van jouw bedrijf of om jo…" at bounding box center [633, 598] width 675 height 2858
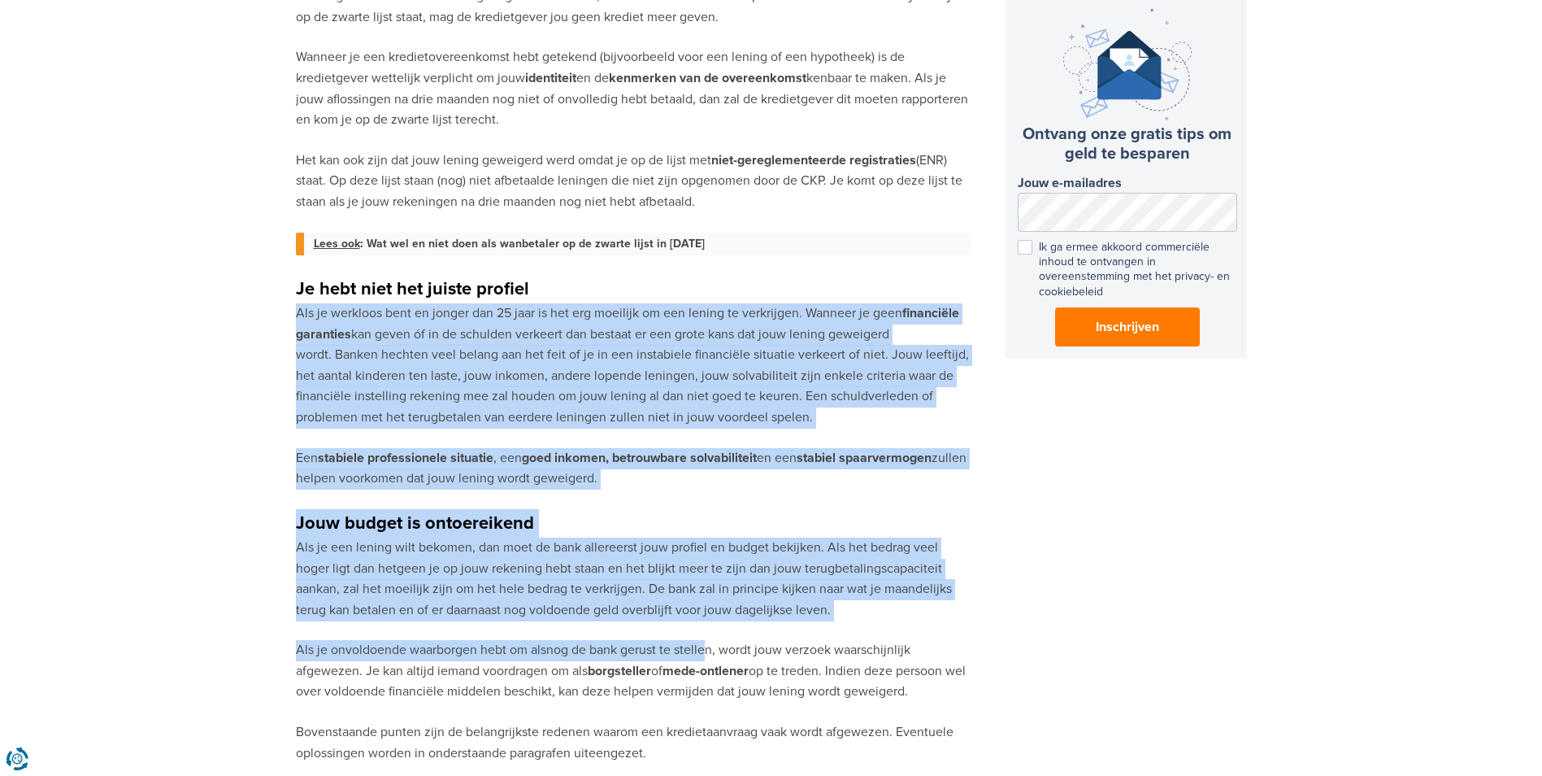
drag, startPoint x: 706, startPoint y: 628, endPoint x: 568, endPoint y: 282, distance: 371.9
click at [568, 282] on div "Heb je geld nodig voor een nieuwe auto, de oprichting van jouw bedrijf of om jo…" at bounding box center [633, 598] width 675 height 2858
drag, startPoint x: 568, startPoint y: 282, endPoint x: 394, endPoint y: 371, distance: 196.0
click at [394, 371] on p "Als je werkloos bent en jonger dan 25 jaar is het erg moeilijk om een lening te…" at bounding box center [633, 365] width 675 height 125
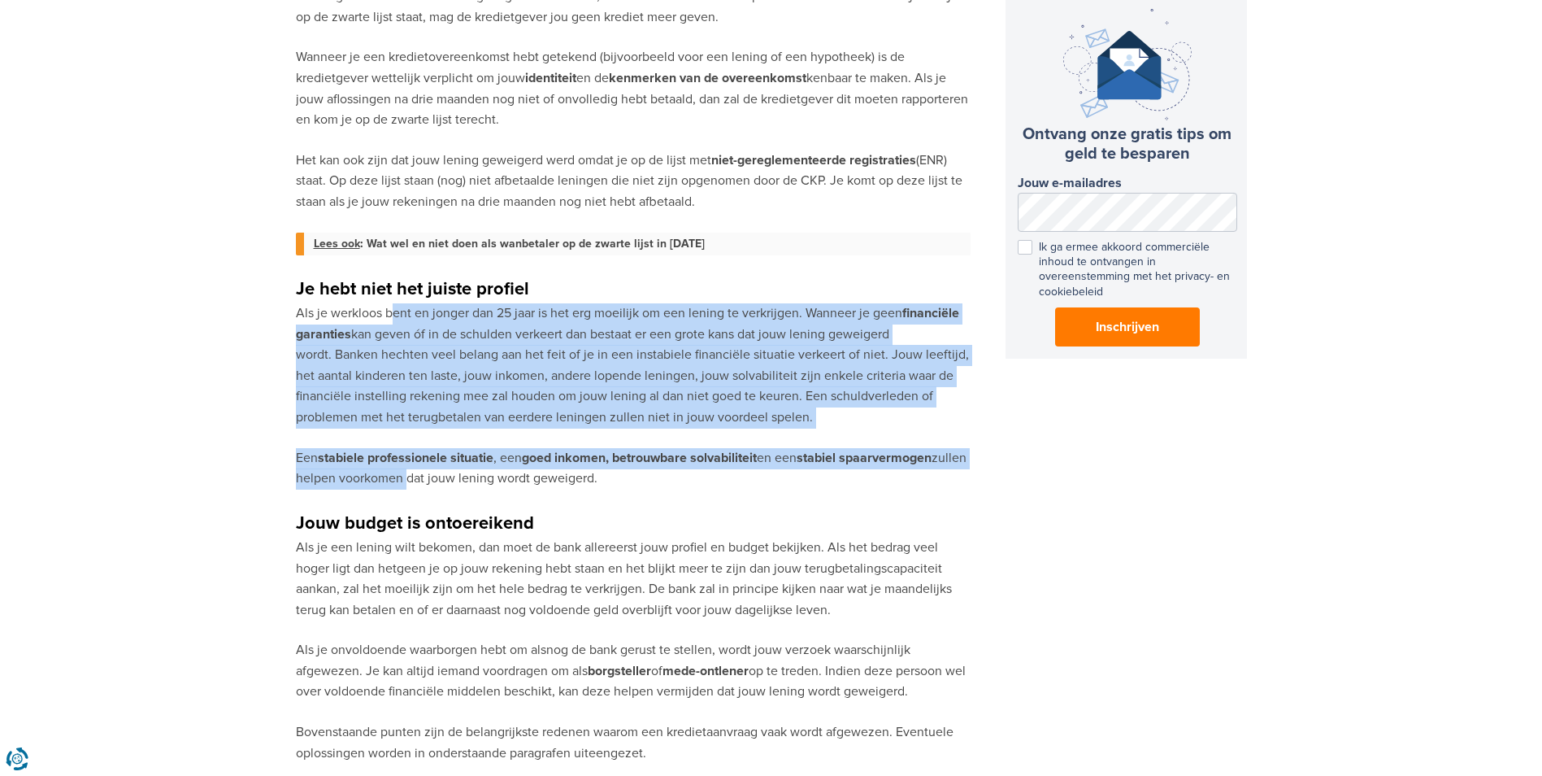
drag, startPoint x: 411, startPoint y: 380, endPoint x: 429, endPoint y: 478, distance: 99.9
click at [429, 478] on div "Heb je geld nodig voor een nieuwe auto, de oprichting van jouw bedrijf of om jo…" at bounding box center [633, 598] width 675 height 2858
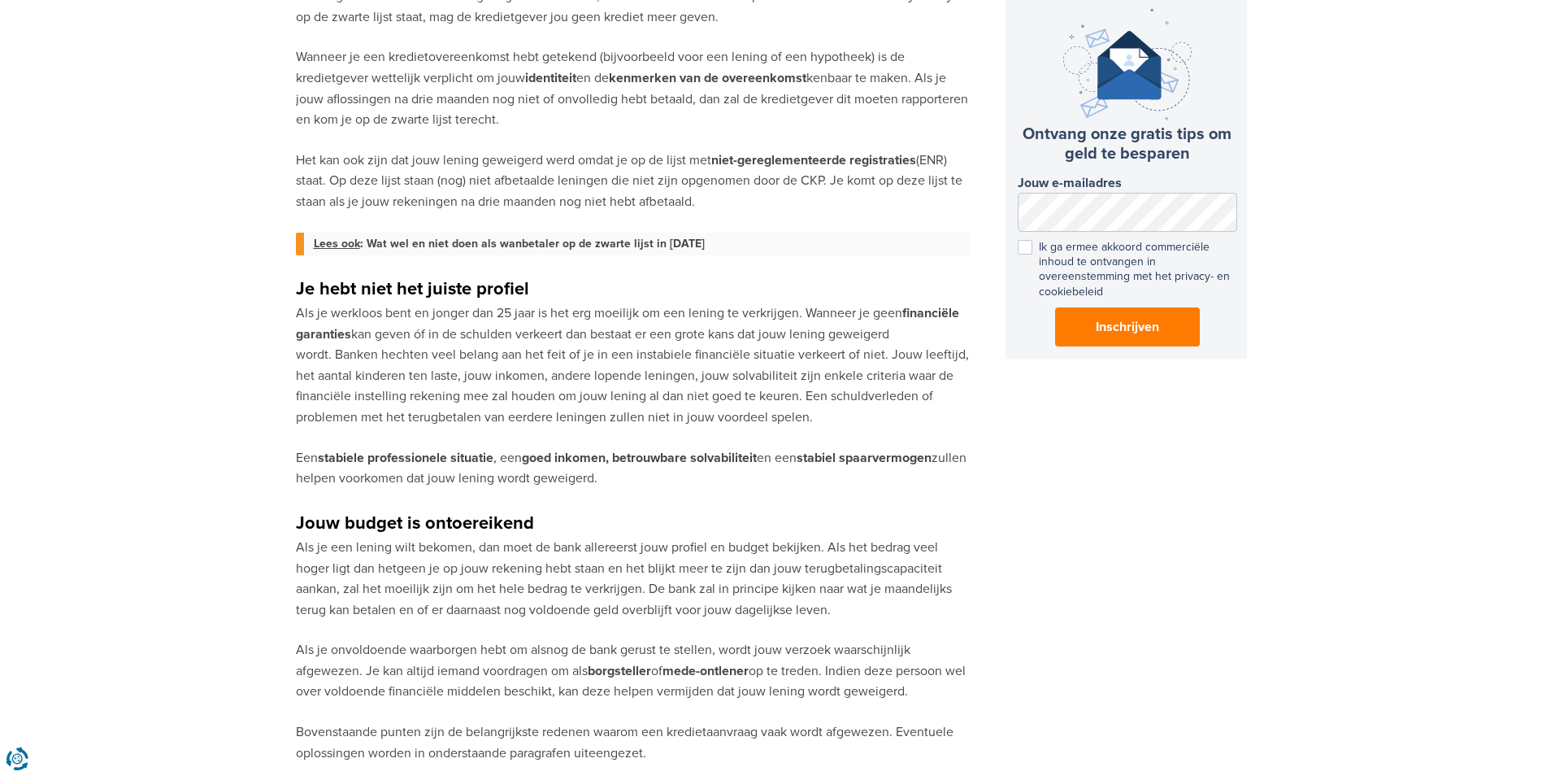
drag, startPoint x: 429, startPoint y: 478, endPoint x: 655, endPoint y: 603, distance: 258.7
click at [656, 603] on p "Als je een lening wilt bekomen, dan moet de bank allereerst jouw profiel en bud…" at bounding box center [633, 578] width 675 height 83
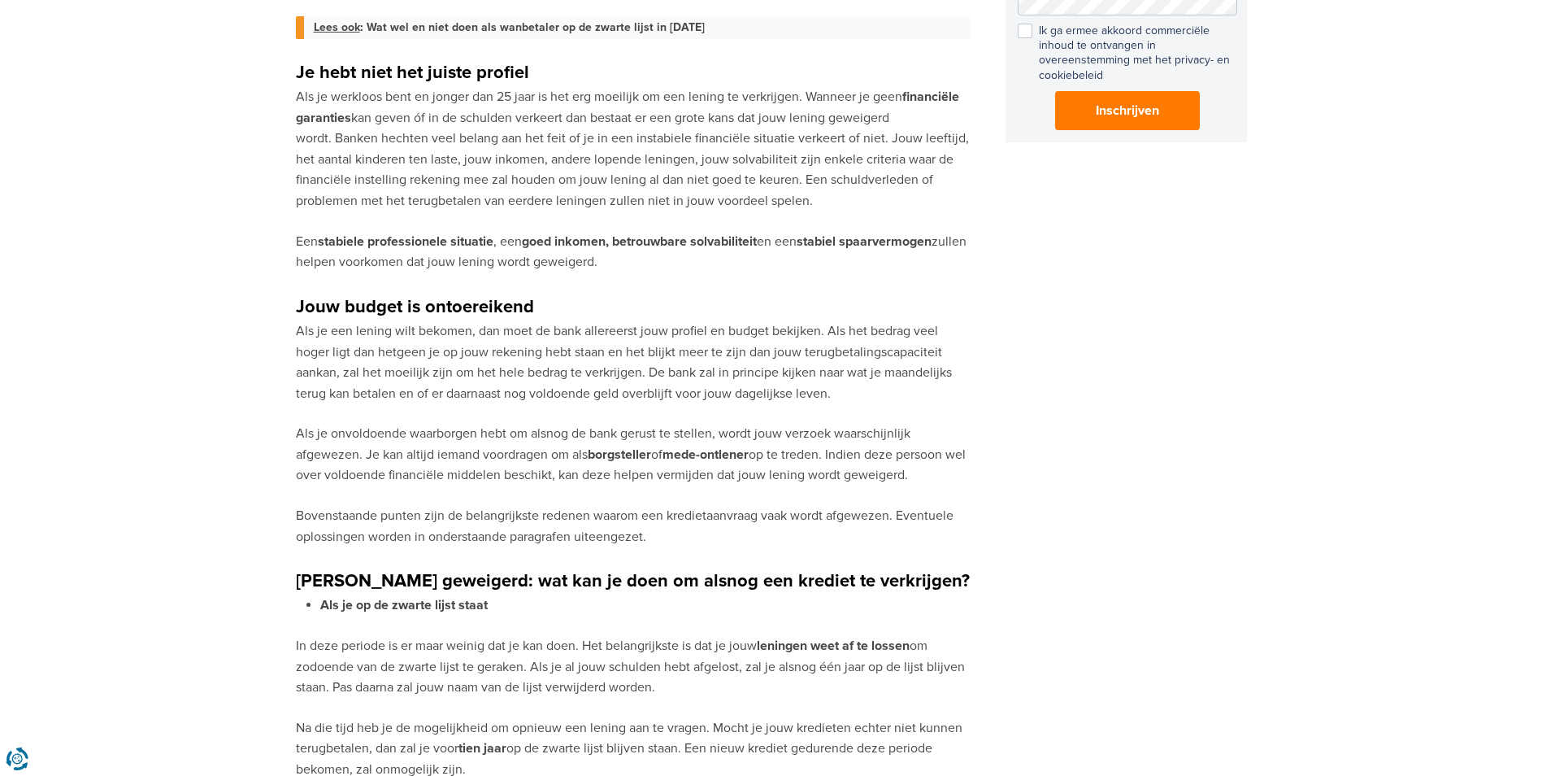
scroll to position [1220, 0]
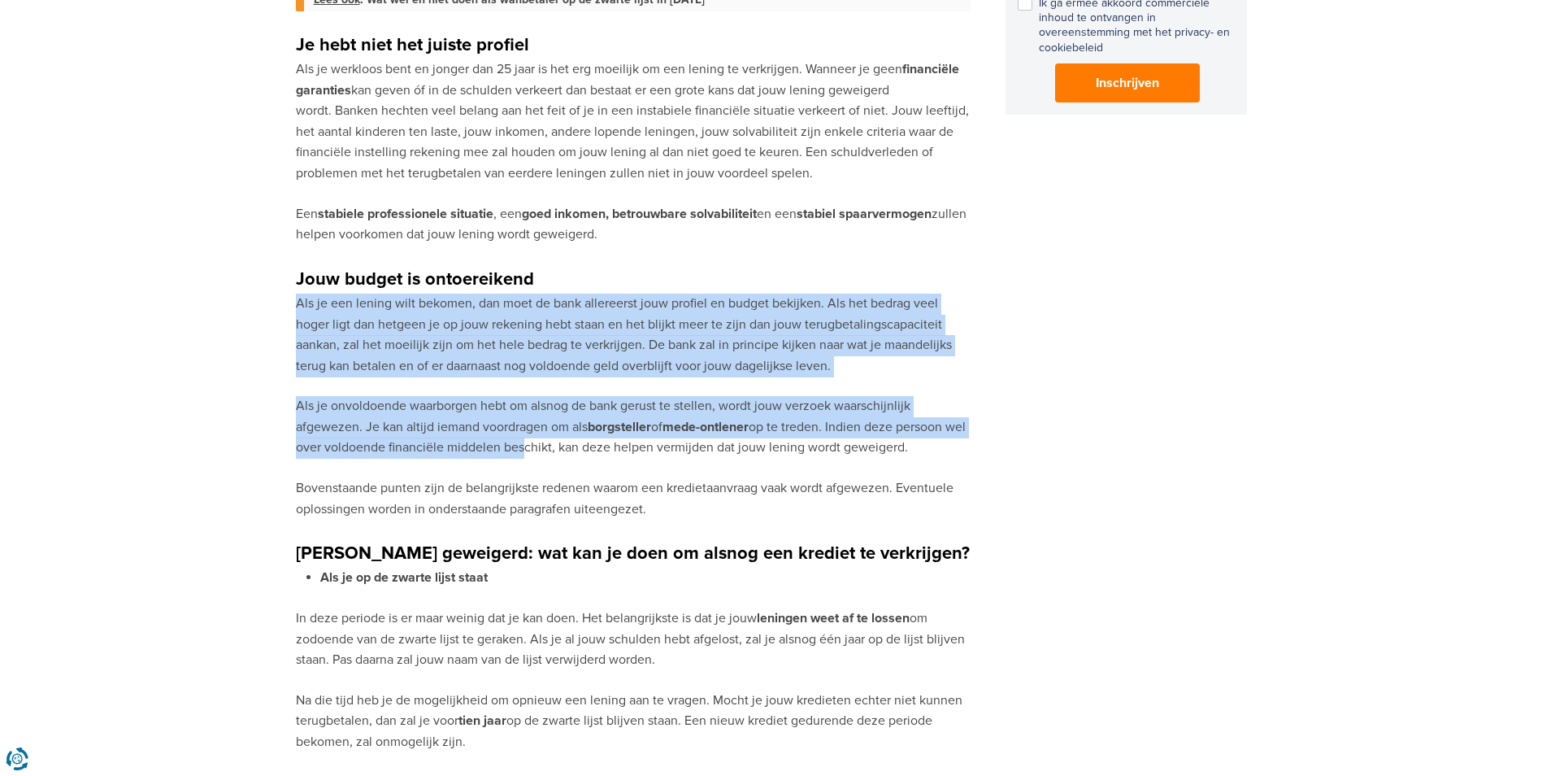
drag, startPoint x: 531, startPoint y: 328, endPoint x: 544, endPoint y: 457, distance: 129.9
click at [544, 457] on div "Heb je geld nodig voor een nieuwe auto, de oprichting van jouw bedrijf of om jo…" at bounding box center [633, 354] width 675 height 2858
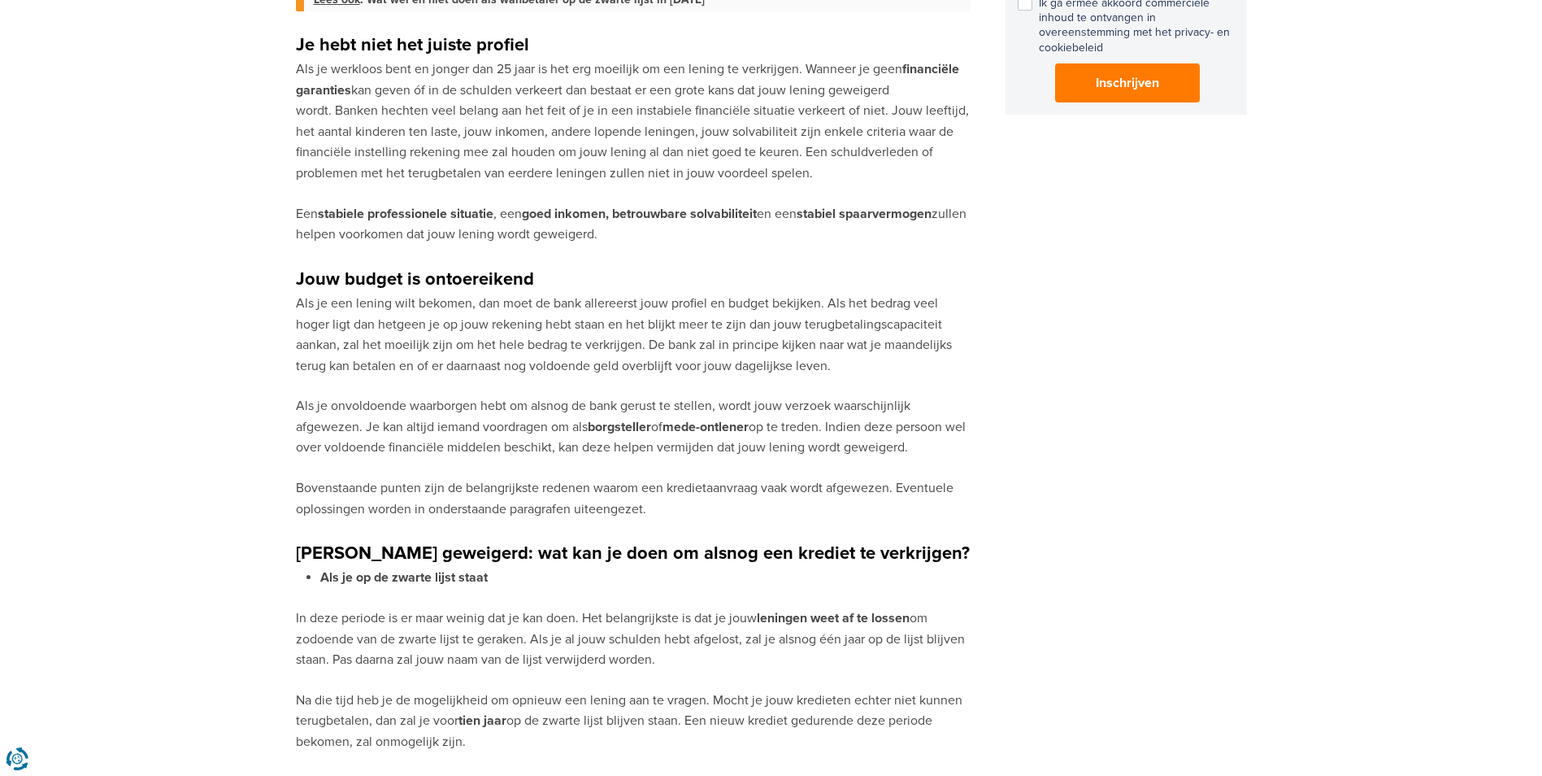
drag, startPoint x: 544, startPoint y: 457, endPoint x: 670, endPoint y: 552, distance: 157.9
click at [670, 552] on strong "[PERSON_NAME] geweigerd: wat kan je doen om alsnog een krediet te verkrijgen?" at bounding box center [633, 553] width 674 height 22
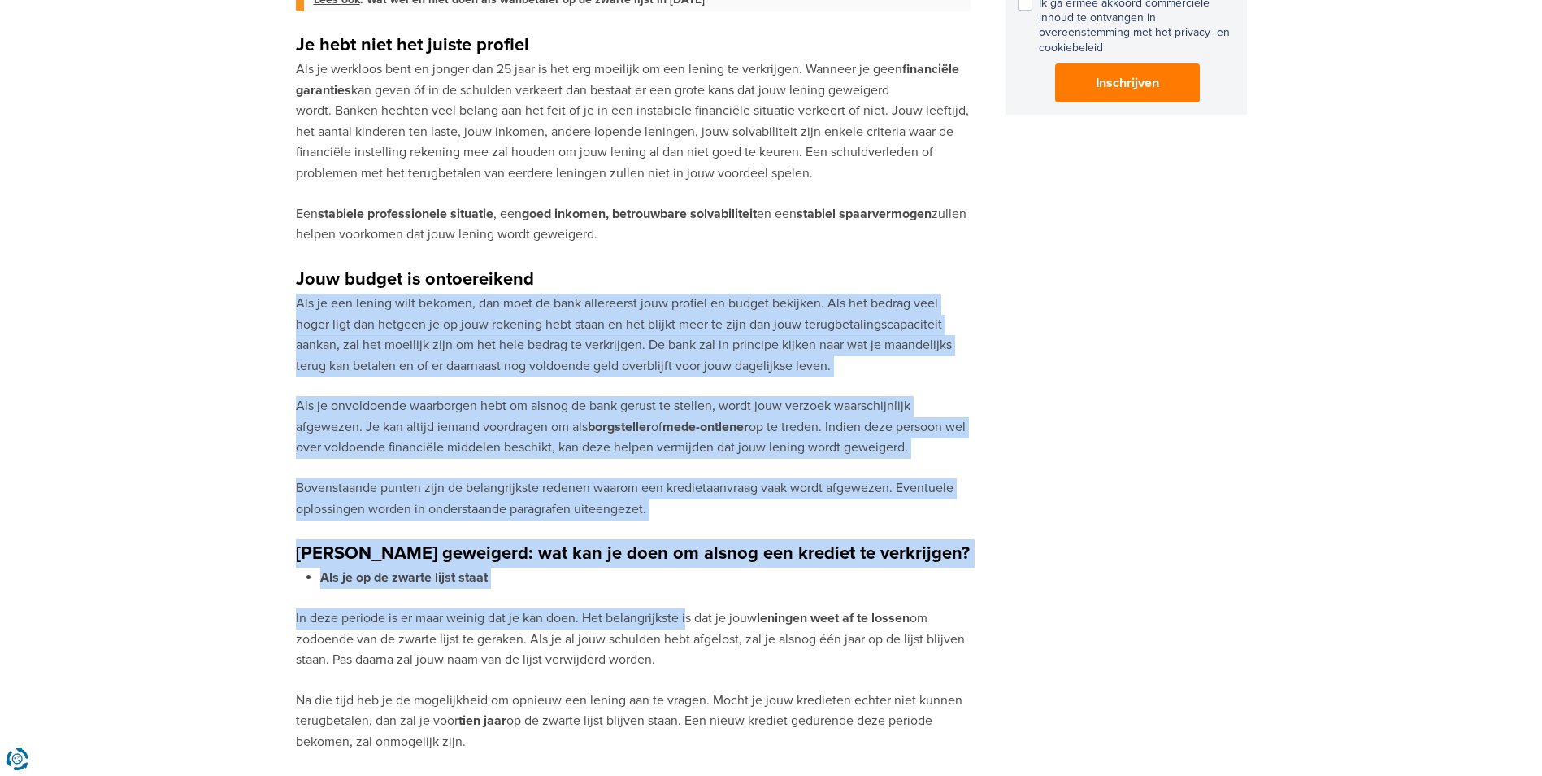
drag, startPoint x: 674, startPoint y: 512, endPoint x: 619, endPoint y: 282, distance: 236.7
click at [619, 282] on div "Heb je geld nodig voor een nieuwe auto, de oprichting van jouw bedrijf of om jo…" at bounding box center [633, 354] width 675 height 2858
drag, startPoint x: 619, startPoint y: 282, endPoint x: 458, endPoint y: 346, distance: 173.3
click at [458, 346] on p "Als je een lening wilt bekomen, dan moet de bank allereerst jouw profiel en bud…" at bounding box center [633, 335] width 675 height 83
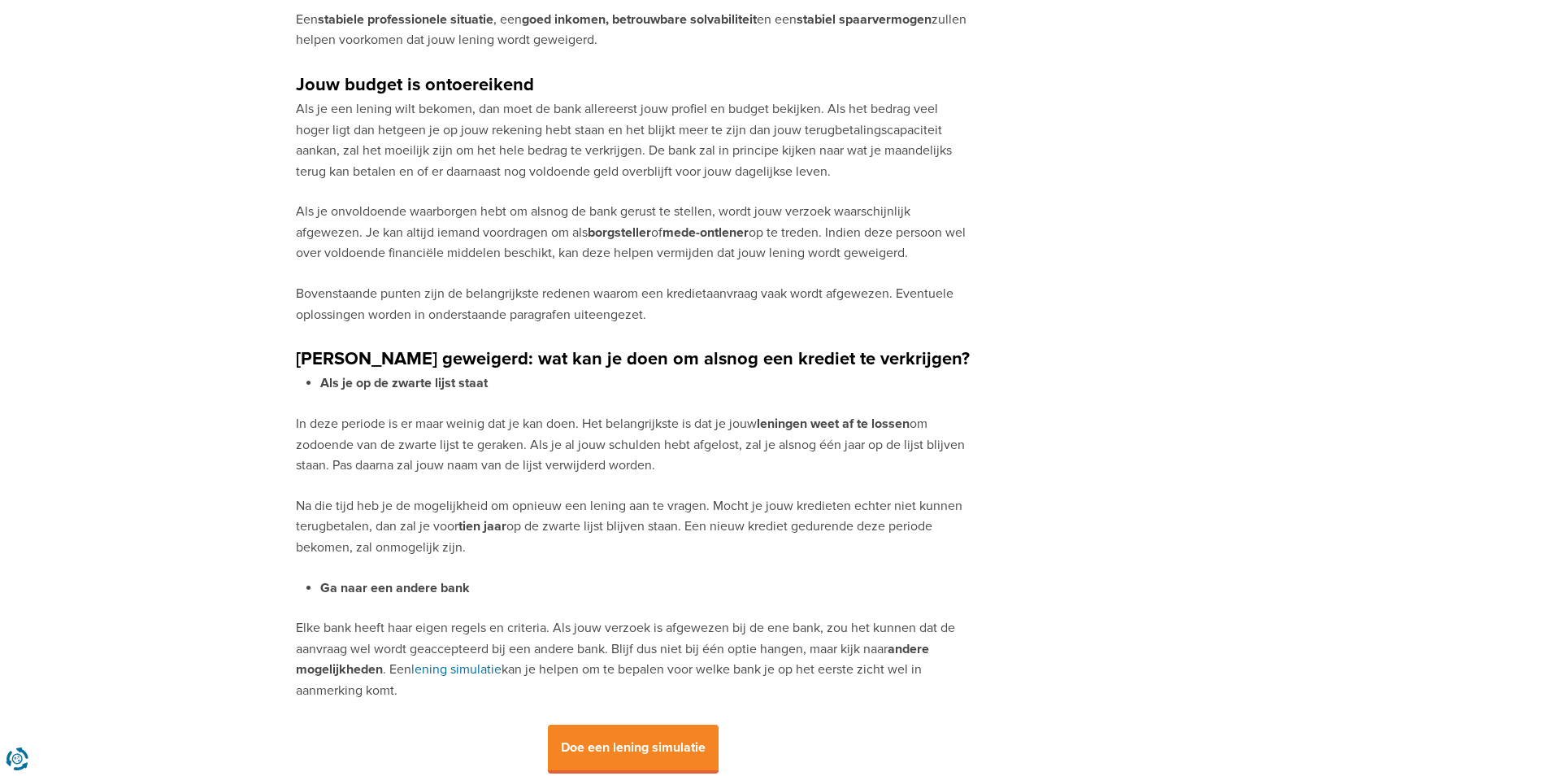
scroll to position [1464, 0]
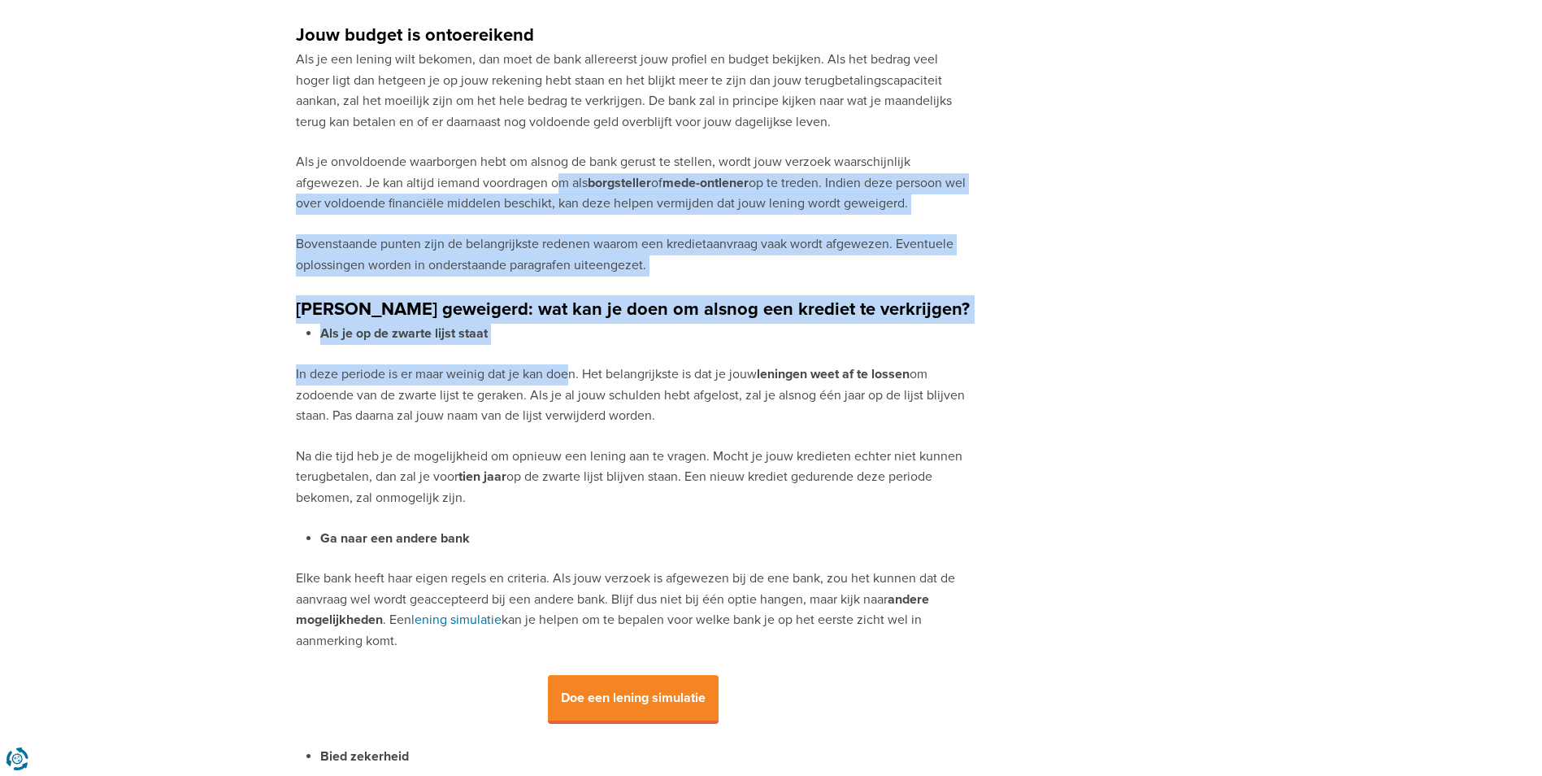
drag, startPoint x: 563, startPoint y: 189, endPoint x: 570, endPoint y: 358, distance: 168.5
click at [570, 358] on div "Heb je geld nodig voor een nieuwe auto, de oprichting van jouw bedrijf of om jo…" at bounding box center [633, 110] width 675 height 2858
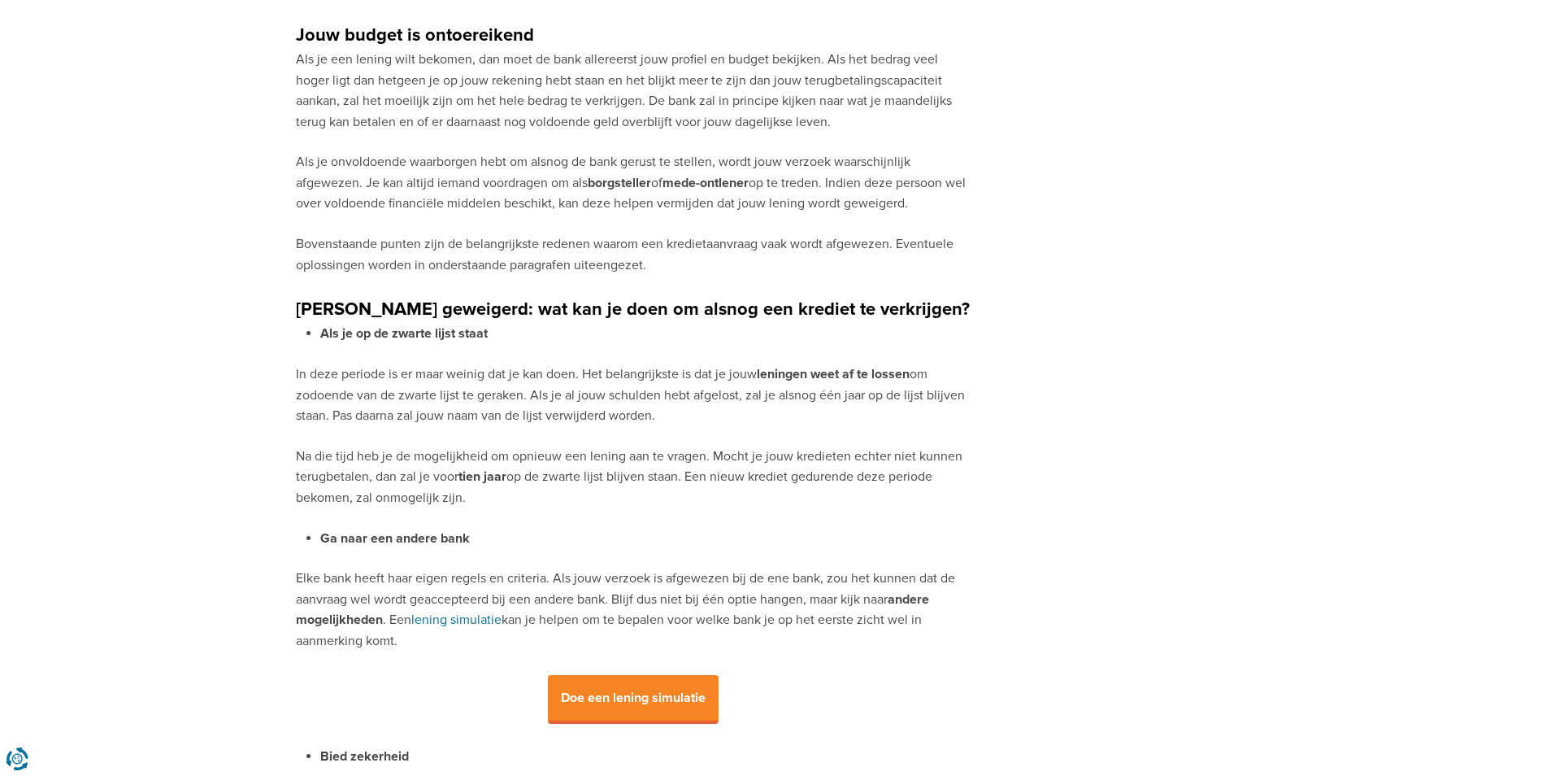
drag, startPoint x: 570, startPoint y: 358, endPoint x: 393, endPoint y: 481, distance: 215.6
click at [388, 473] on p "Na die tijd heb je de mogelijkheid om opnieuw een lening aan te vragen. Mocht j…" at bounding box center [633, 477] width 675 height 63
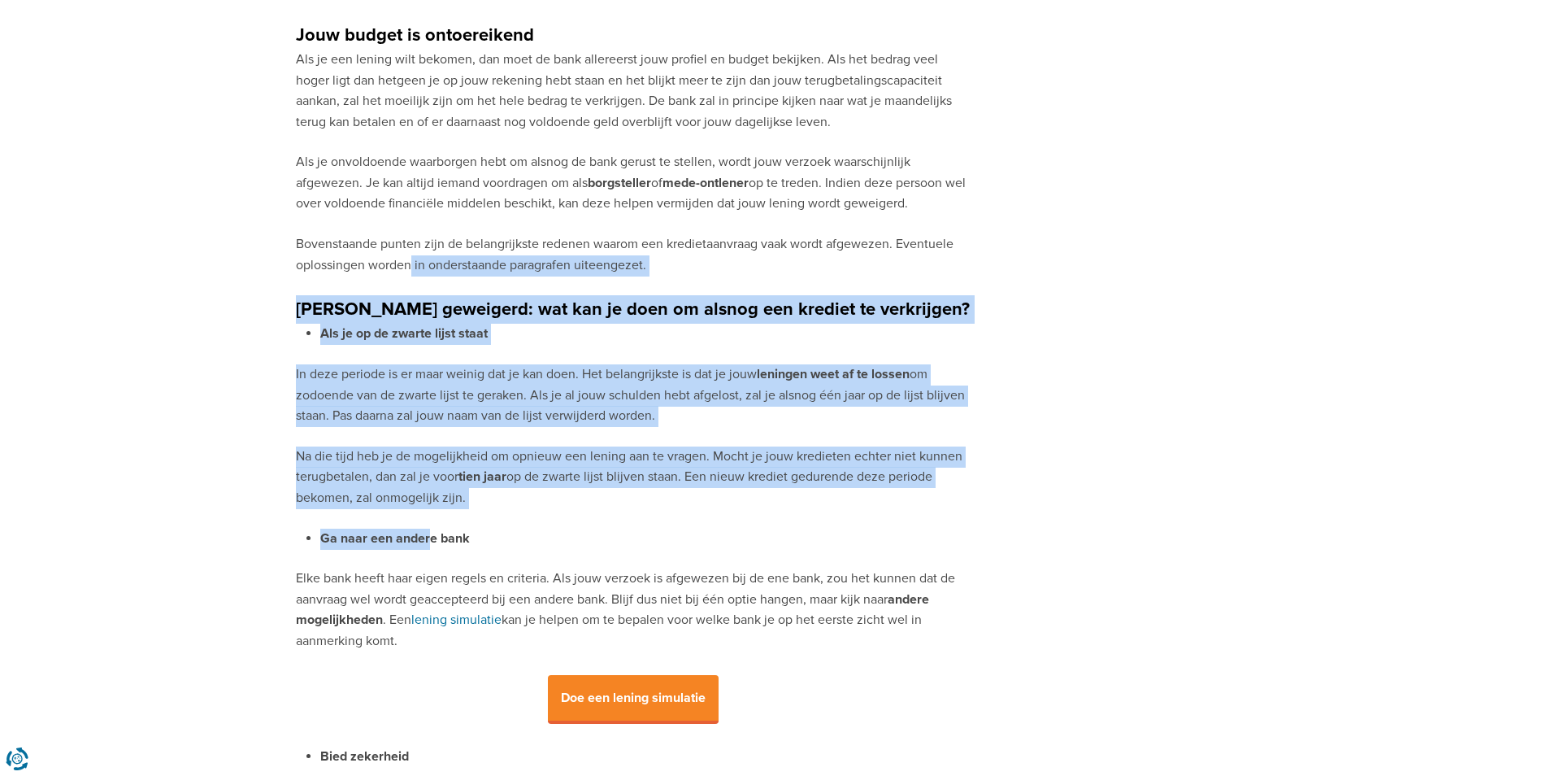
drag, startPoint x: 430, startPoint y: 548, endPoint x: 412, endPoint y: 266, distance: 282.7
click at [412, 266] on div "Heb je geld nodig voor een nieuwe auto, de oprichting van jouw bedrijf of om jo…" at bounding box center [633, 110] width 675 height 2858
drag, startPoint x: 412, startPoint y: 266, endPoint x: 526, endPoint y: 465, distance: 229.4
click at [526, 465] on p "Na die tijd heb je de mogelijkheid om opnieuw een lening aan te vragen. Mocht j…" at bounding box center [633, 477] width 675 height 63
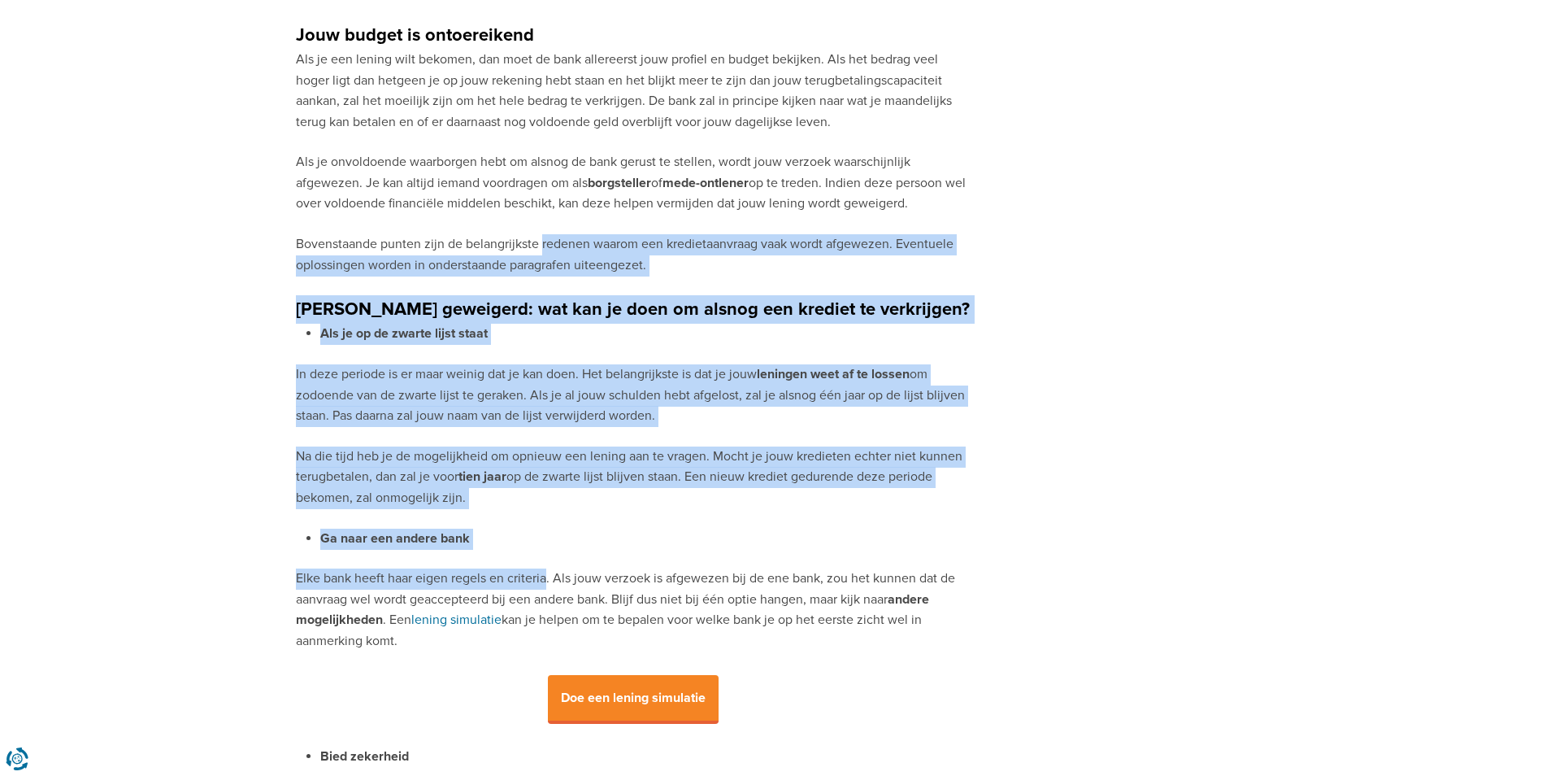
drag, startPoint x: 545, startPoint y: 542, endPoint x: 542, endPoint y: 211, distance: 330.9
click at [542, 211] on div "Heb je geld nodig voor een nieuwe auto, de oprichting van jouw bedrijf of om jo…" at bounding box center [633, 110] width 675 height 2858
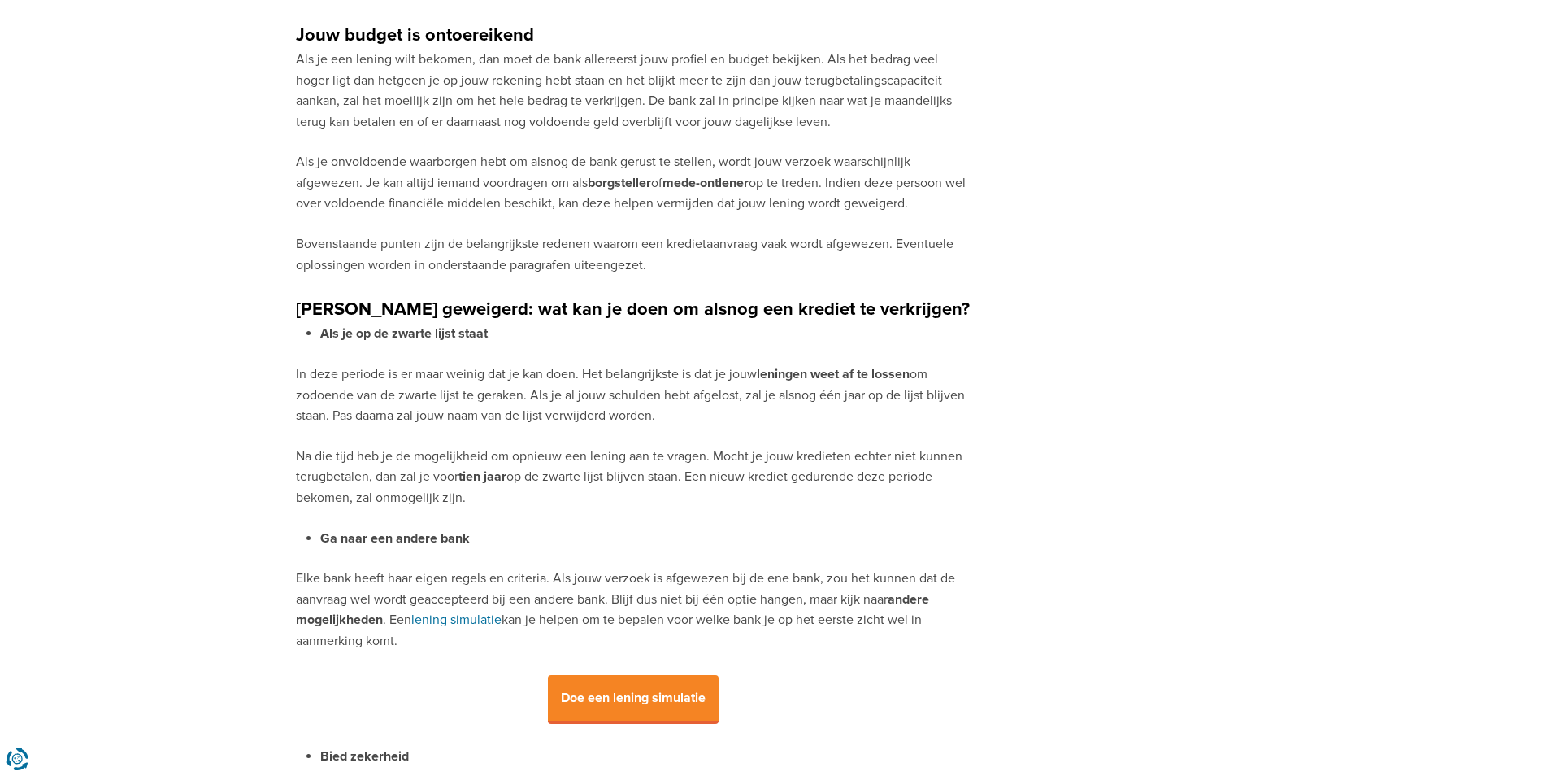
click at [340, 189] on p "Als je onvoldoende waarborgen hebt om alsnog de bank gerust te stellen, wordt j…" at bounding box center [633, 183] width 675 height 63
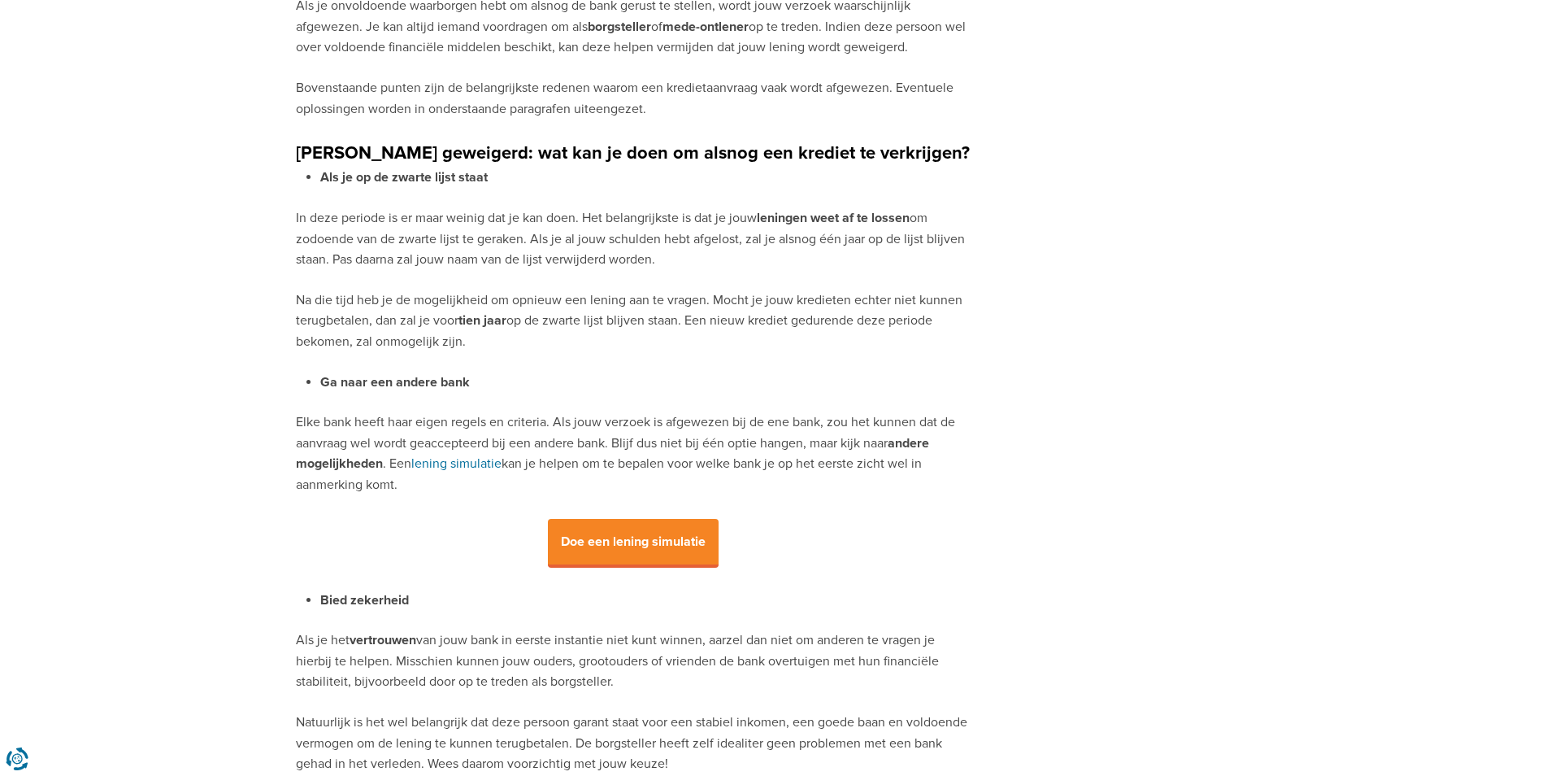
scroll to position [1626, 0]
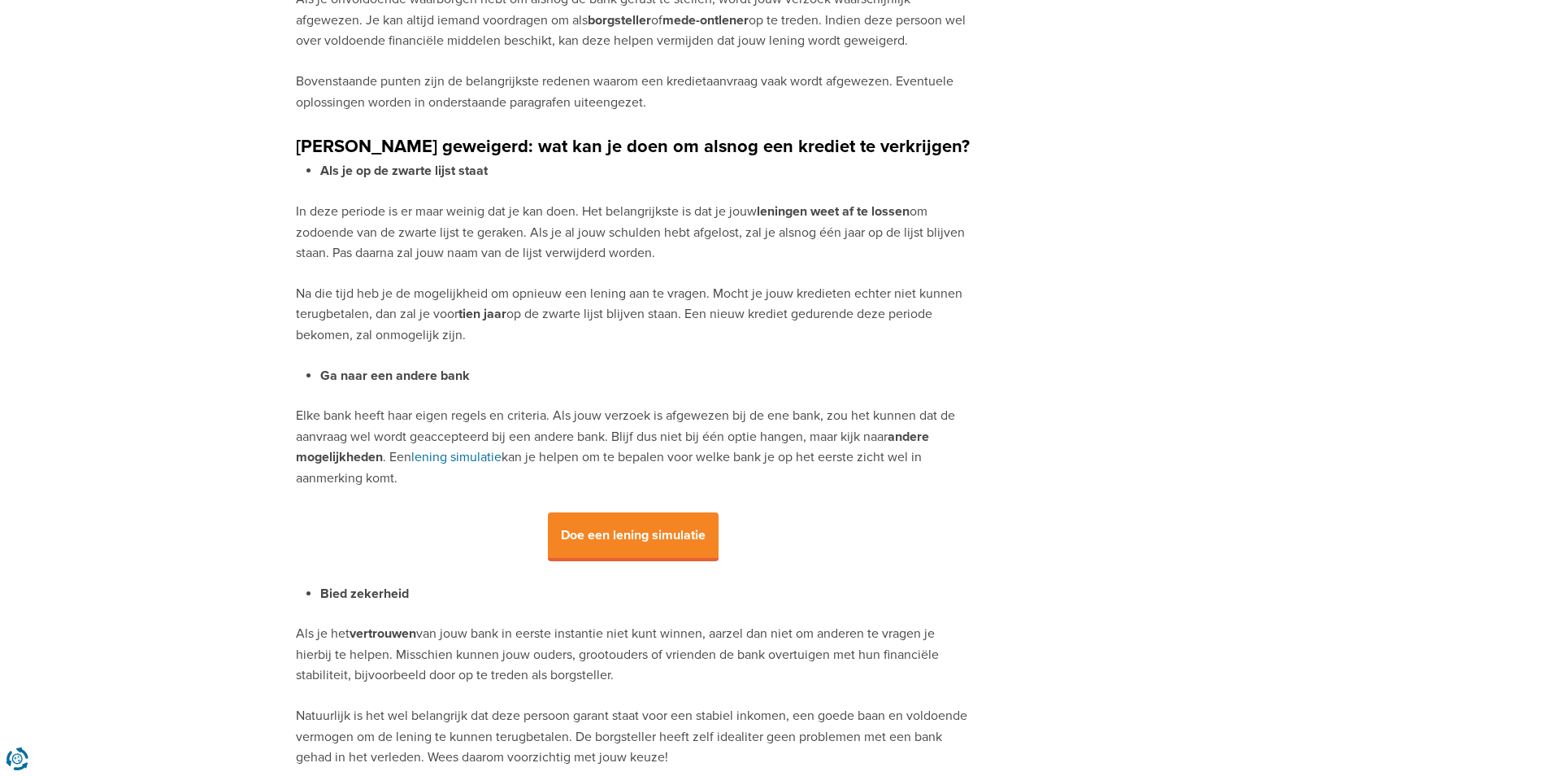
drag
click at [644, 413] on p "Elke bank heeft haar eigen regels en criteria. Als jouw verzoek is afgewezen bi…" at bounding box center [633, 447] width 675 height 83
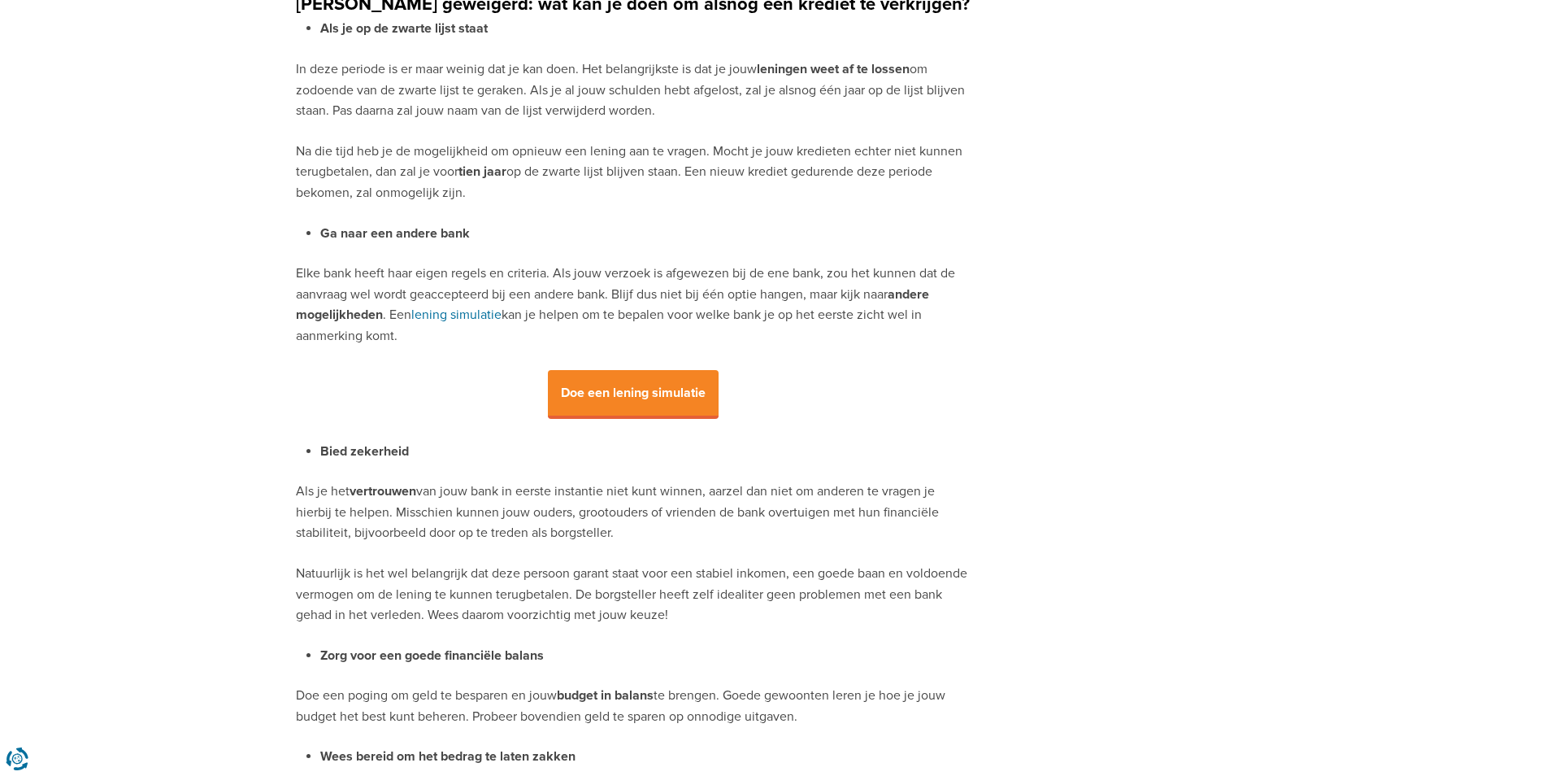
scroll to position [1789, 0]
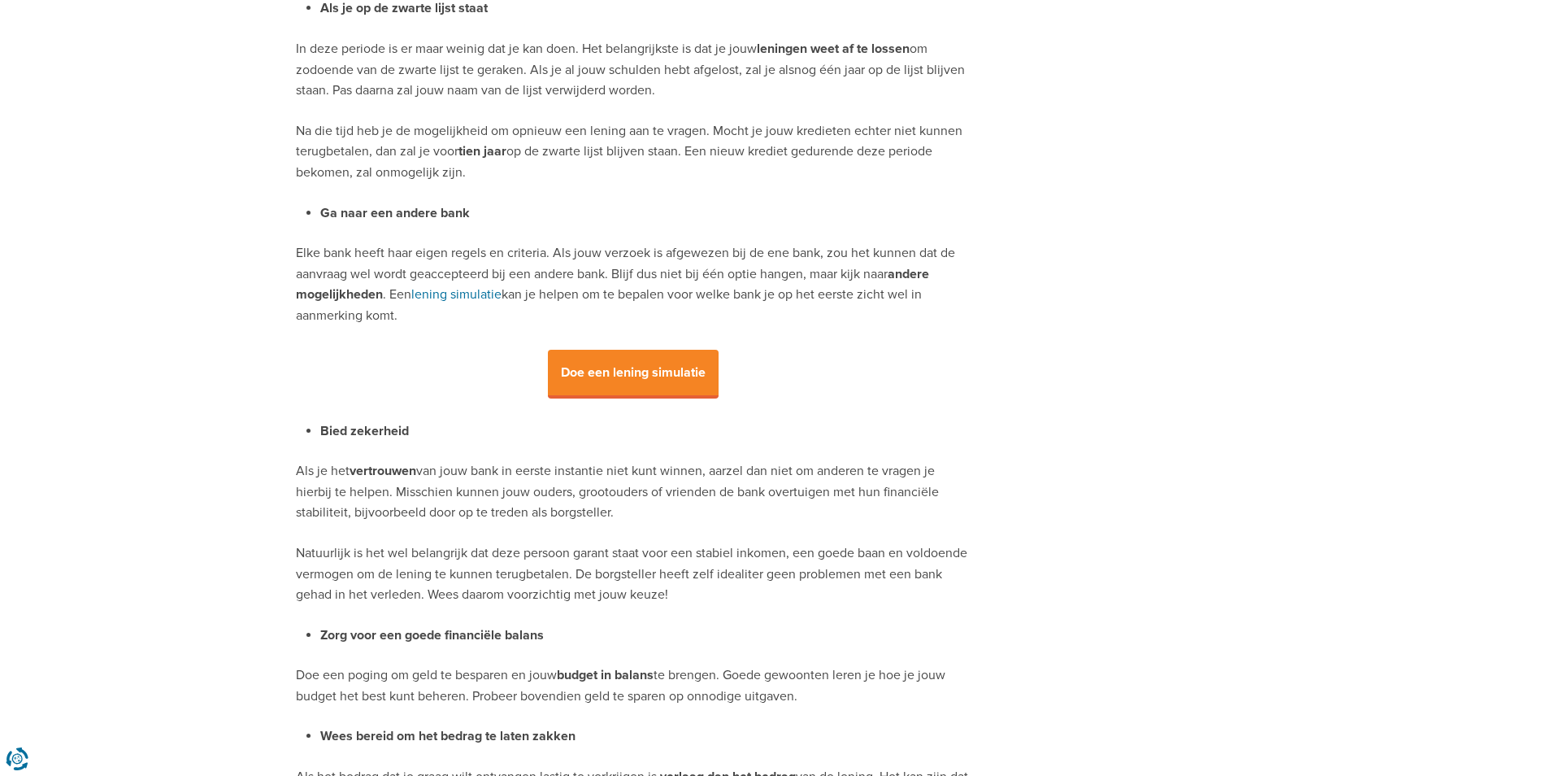
click at [833, 303] on p "Elke bank heeft haar eigen regels en criteria. Als jouw verzoek is afgewezen bi…" at bounding box center [633, 284] width 675 height 83
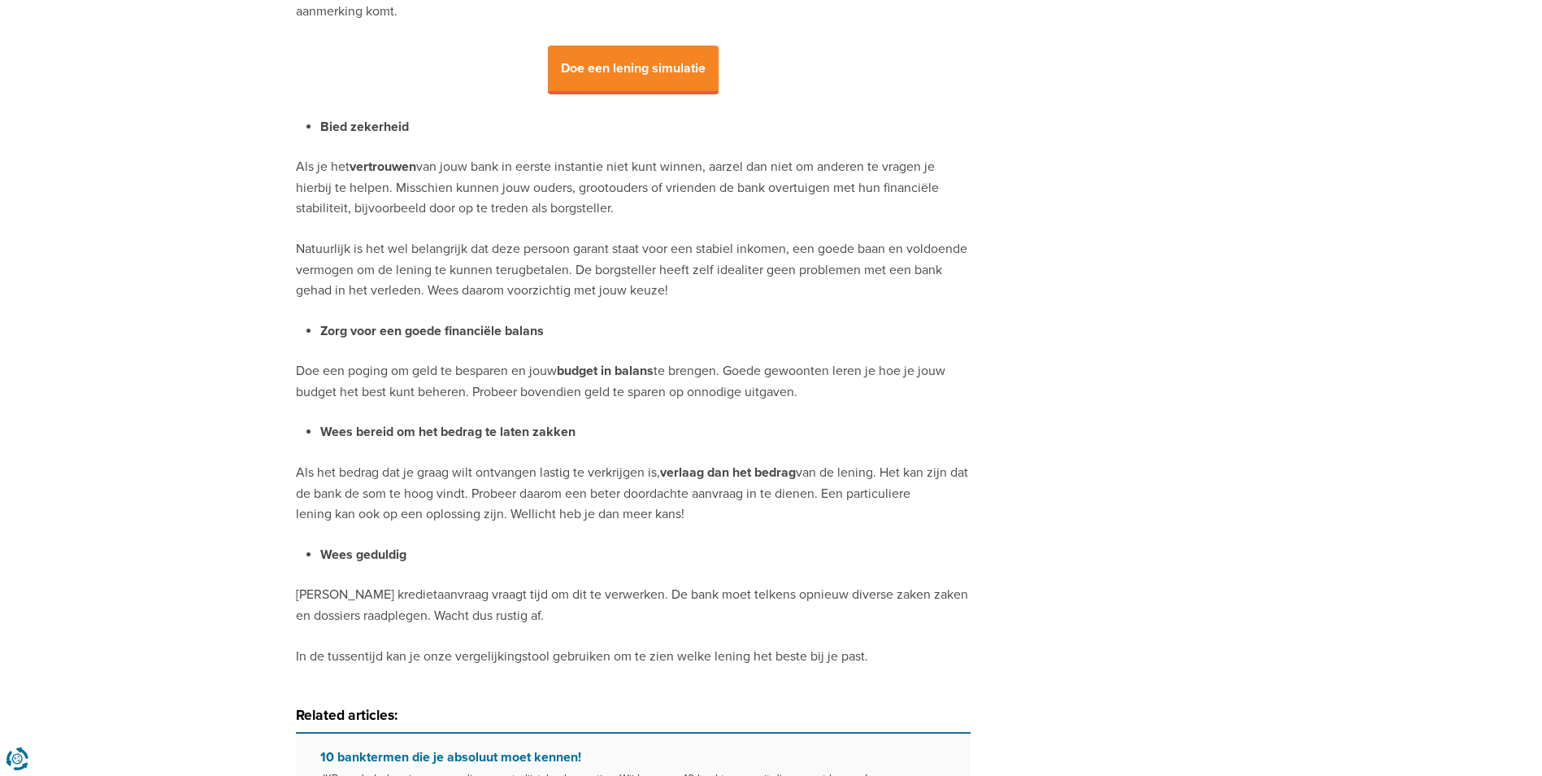
scroll to position [2114, 0]
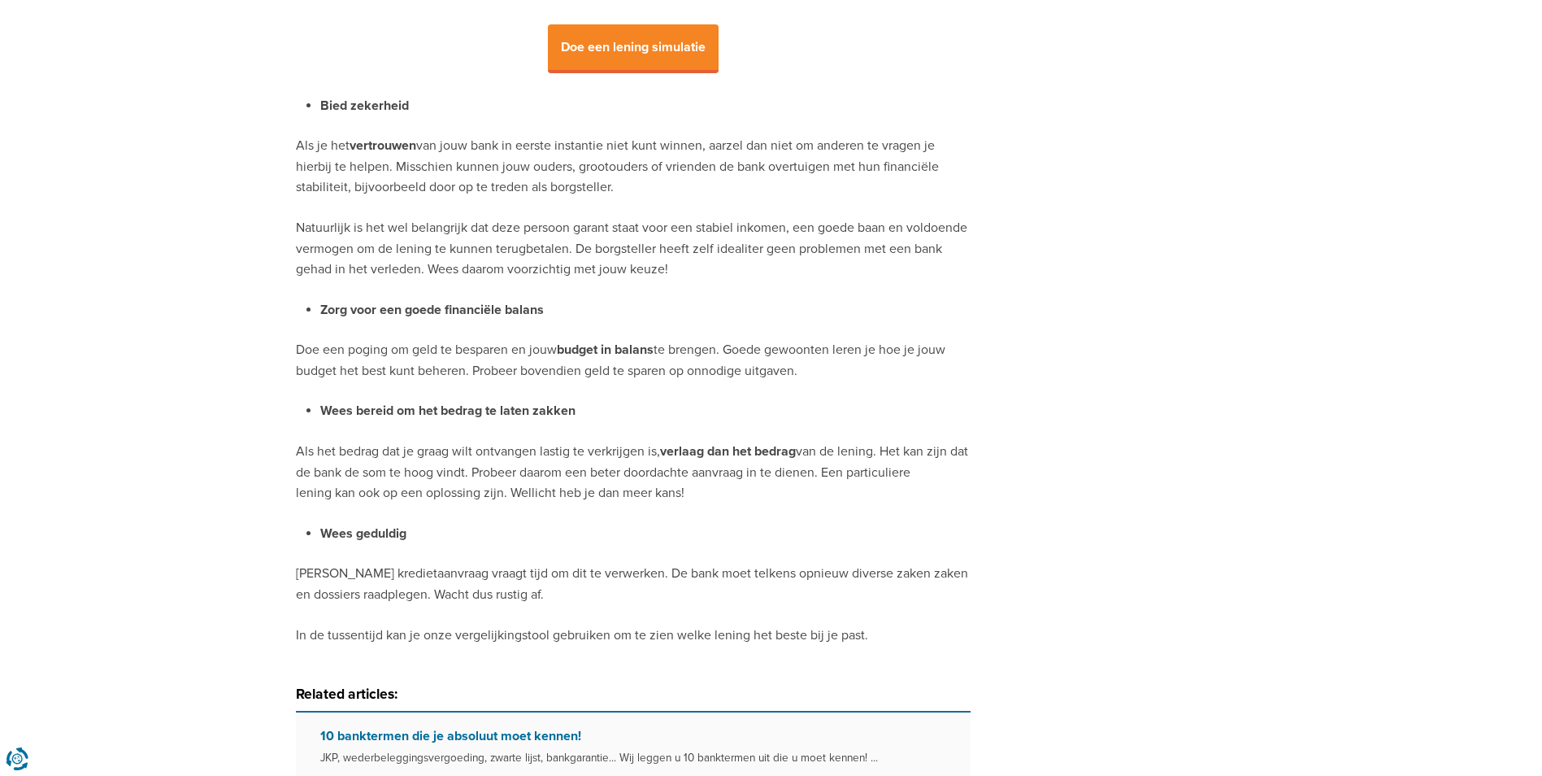
click at [746, 475] on p "Als het bedrag dat je graag wilt ontvangen lastig te verkrijgen is, verlaag dan…" at bounding box center [633, 473] width 675 height 63
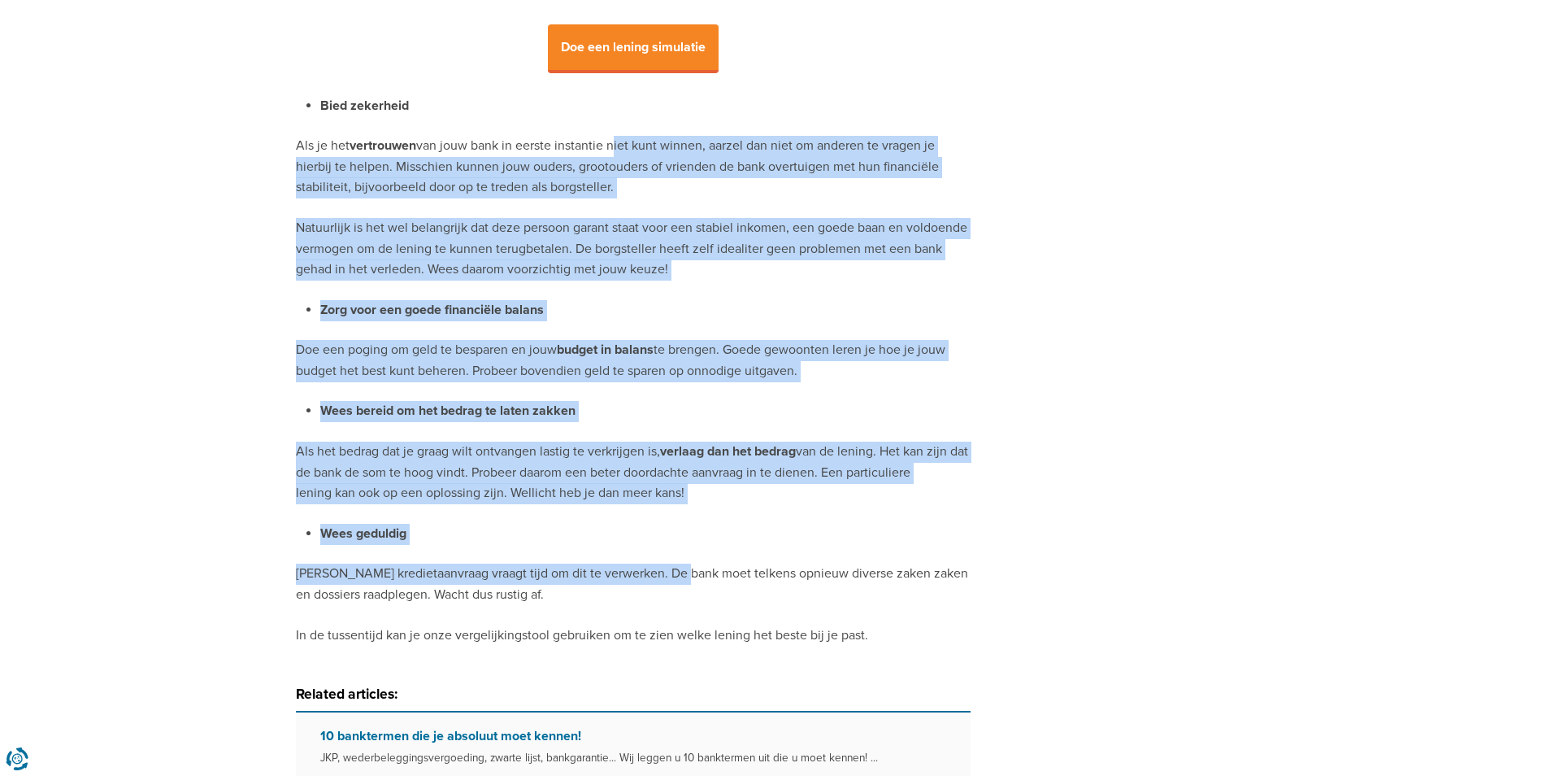
click at [627, 259] on p "Natuurlijk is het wel belangrijk dat deze persoon garant staat voor een stabiel…" at bounding box center [633, 249] width 675 height 63
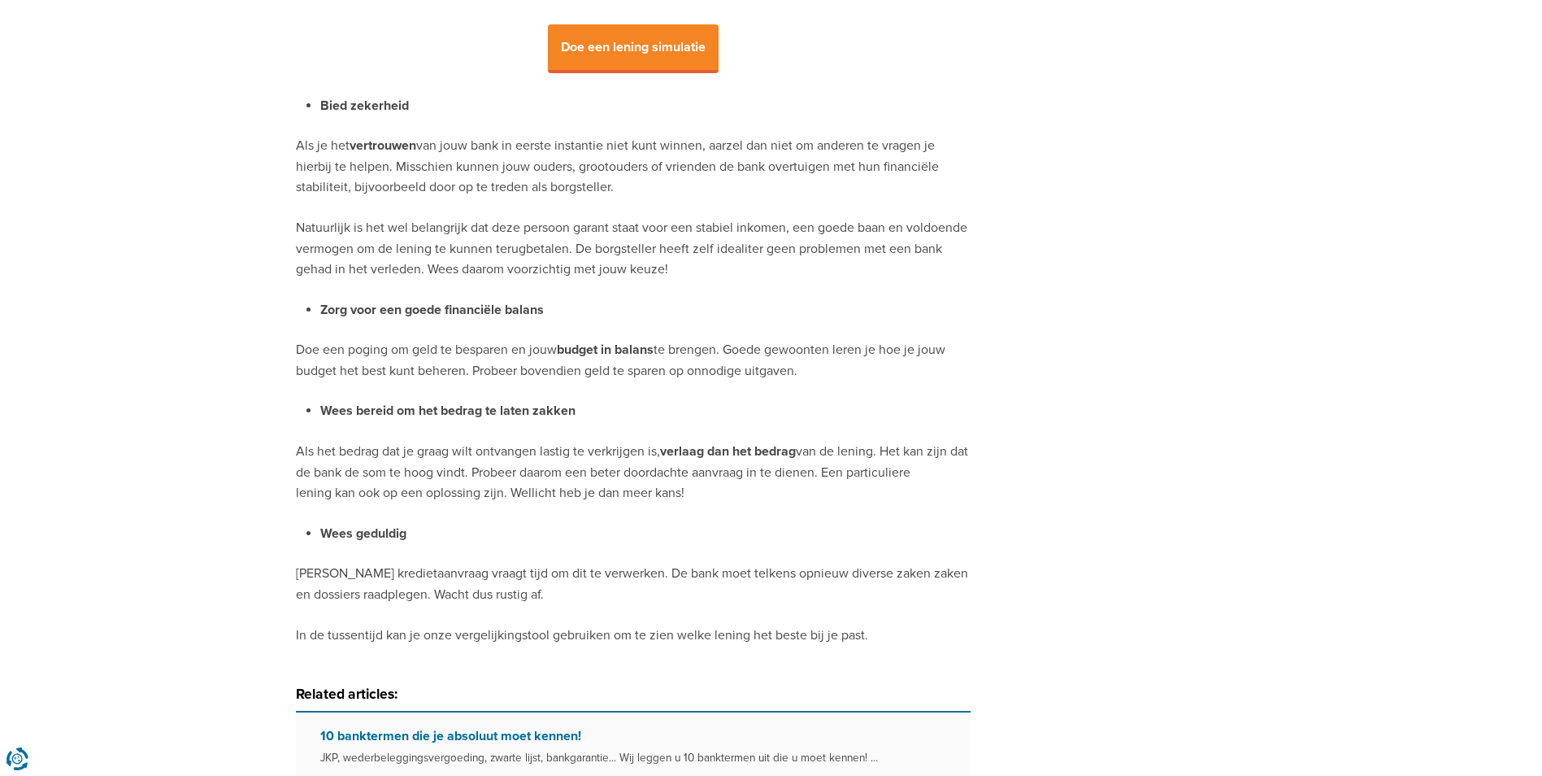
click at [599, 457] on p "Als het bedrag dat je graag wilt ontvangen lastig te verkrijgen is, verlaag dan…" at bounding box center [633, 473] width 675 height 63
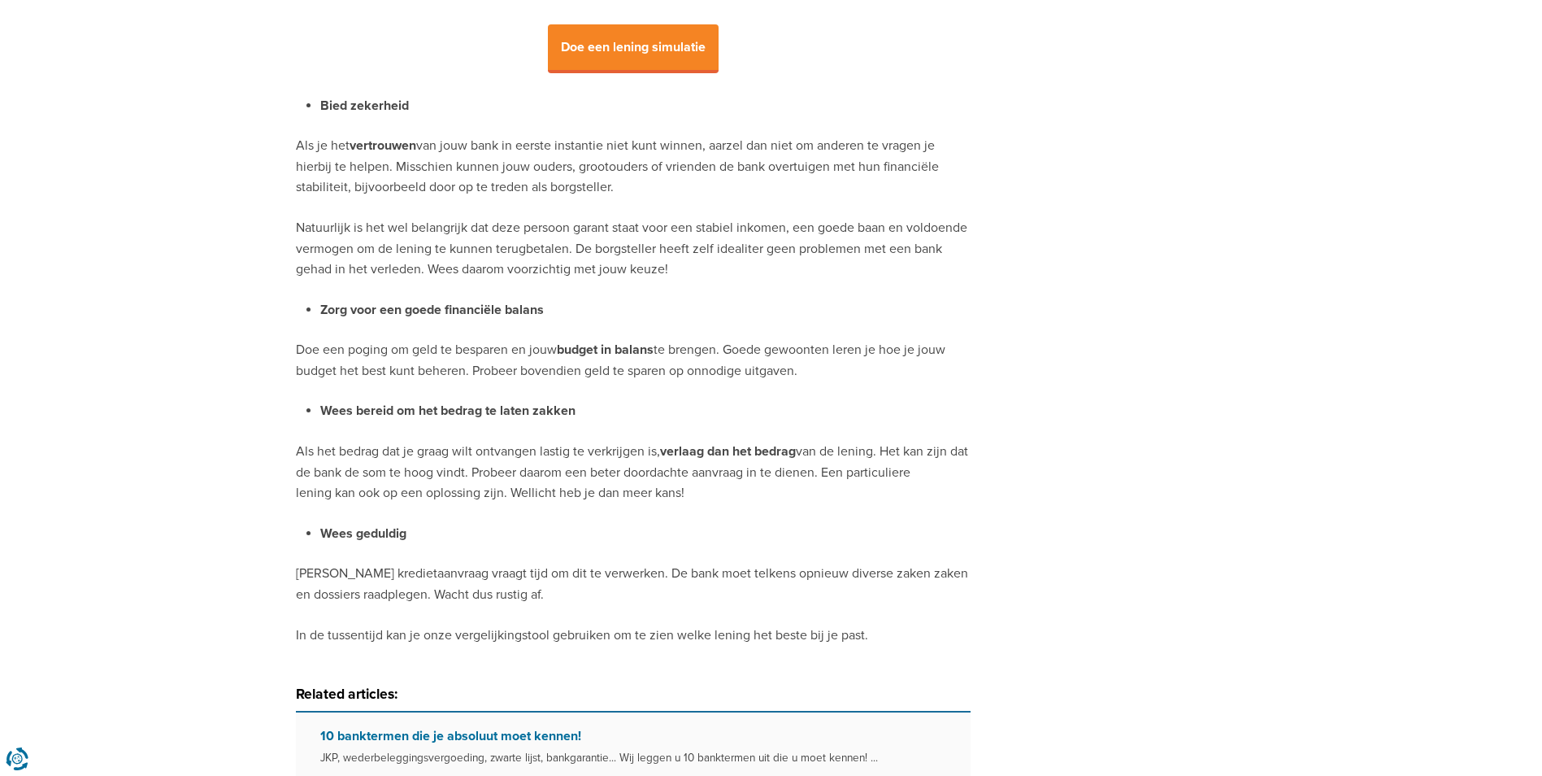
click at [380, 178] on p "Als je het vertrouwen van jouw bank in eerste instantie niet kunt winnen, aarze…" at bounding box center [633, 167] width 675 height 63
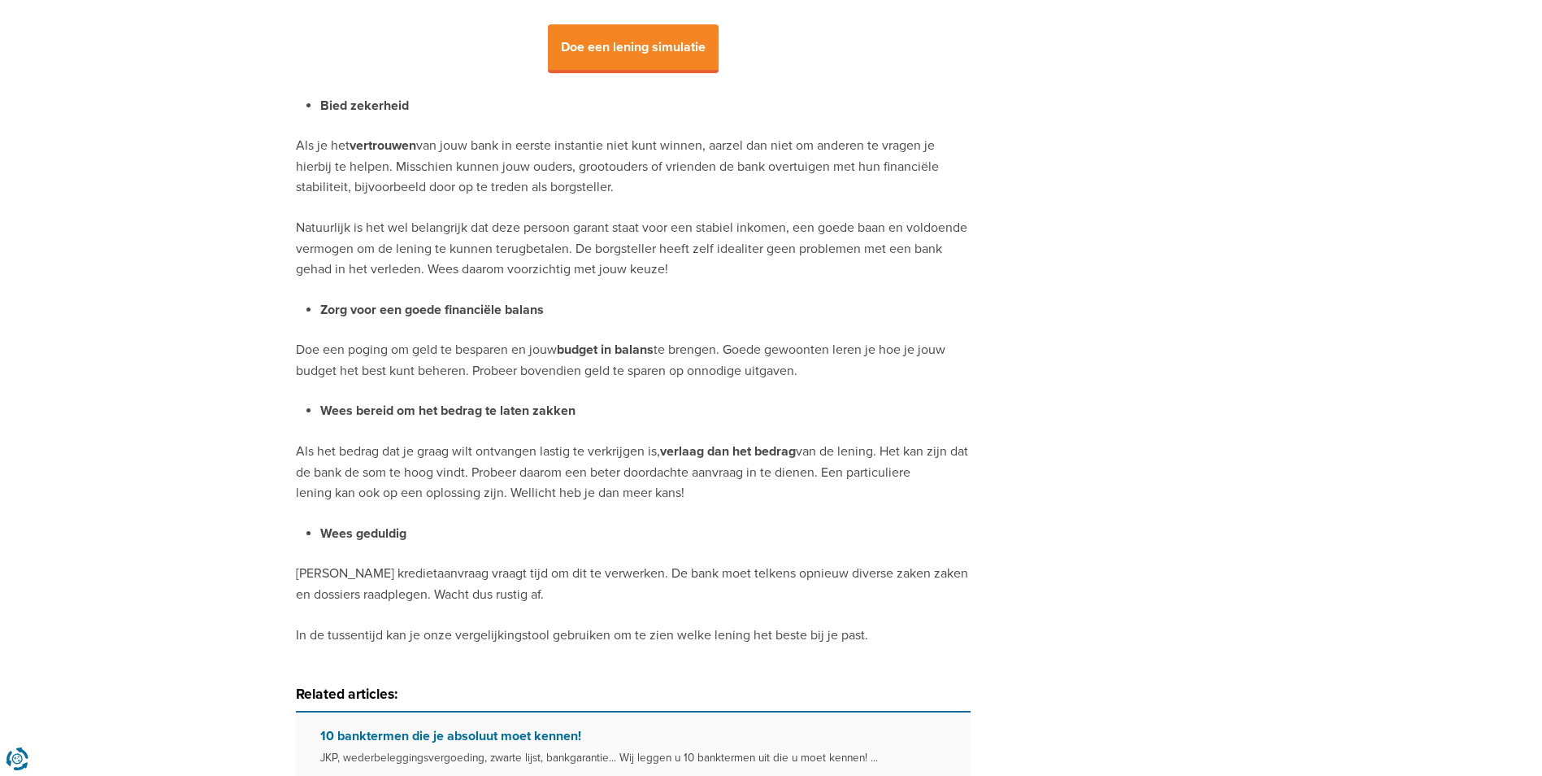
click at [885, 445] on p "Als het bedrag dat je graag wilt ontvangen lastig te verkrijgen is, verlaag dan…" at bounding box center [633, 473] width 675 height 63
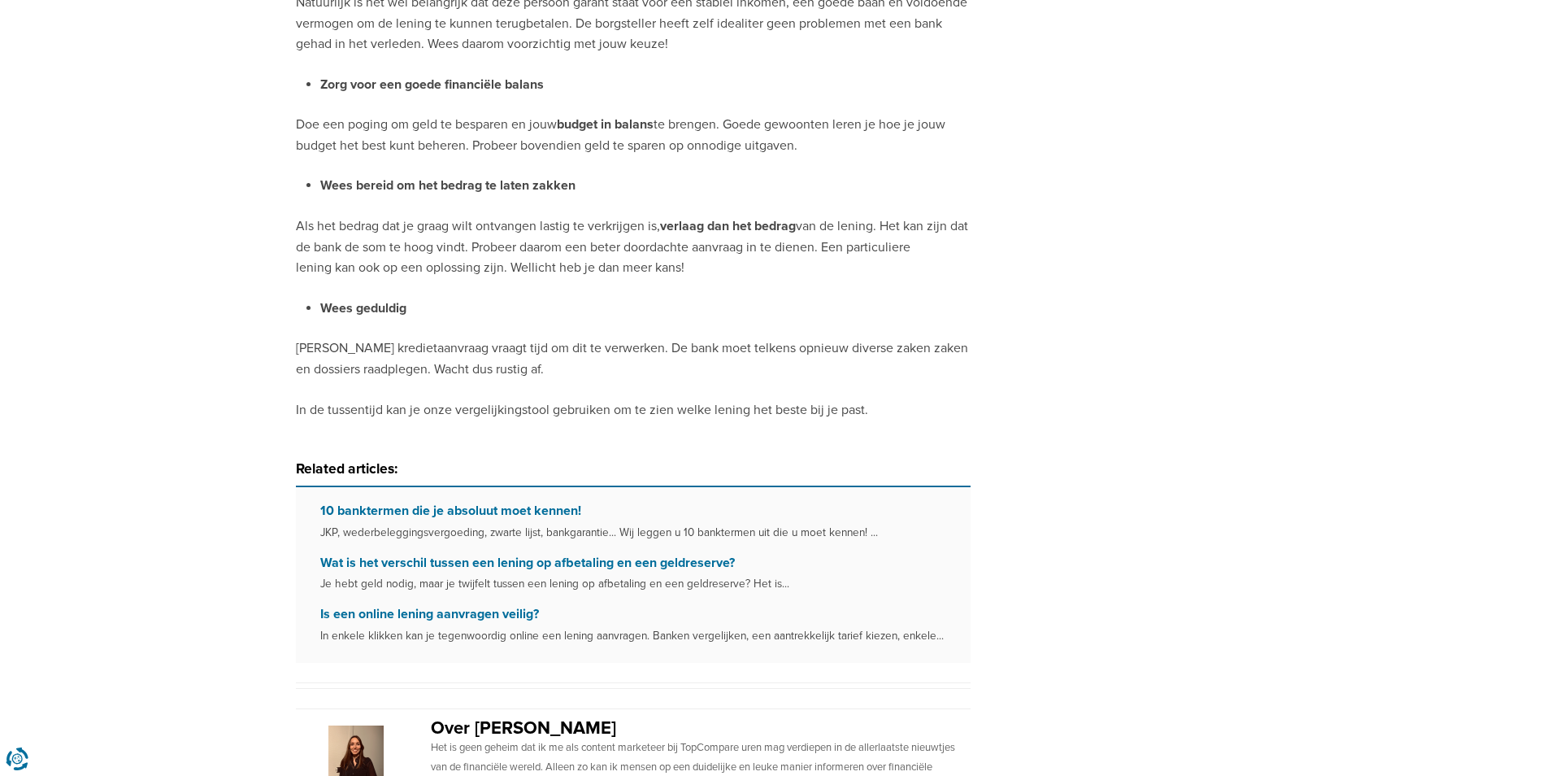
scroll to position [2358, 0]
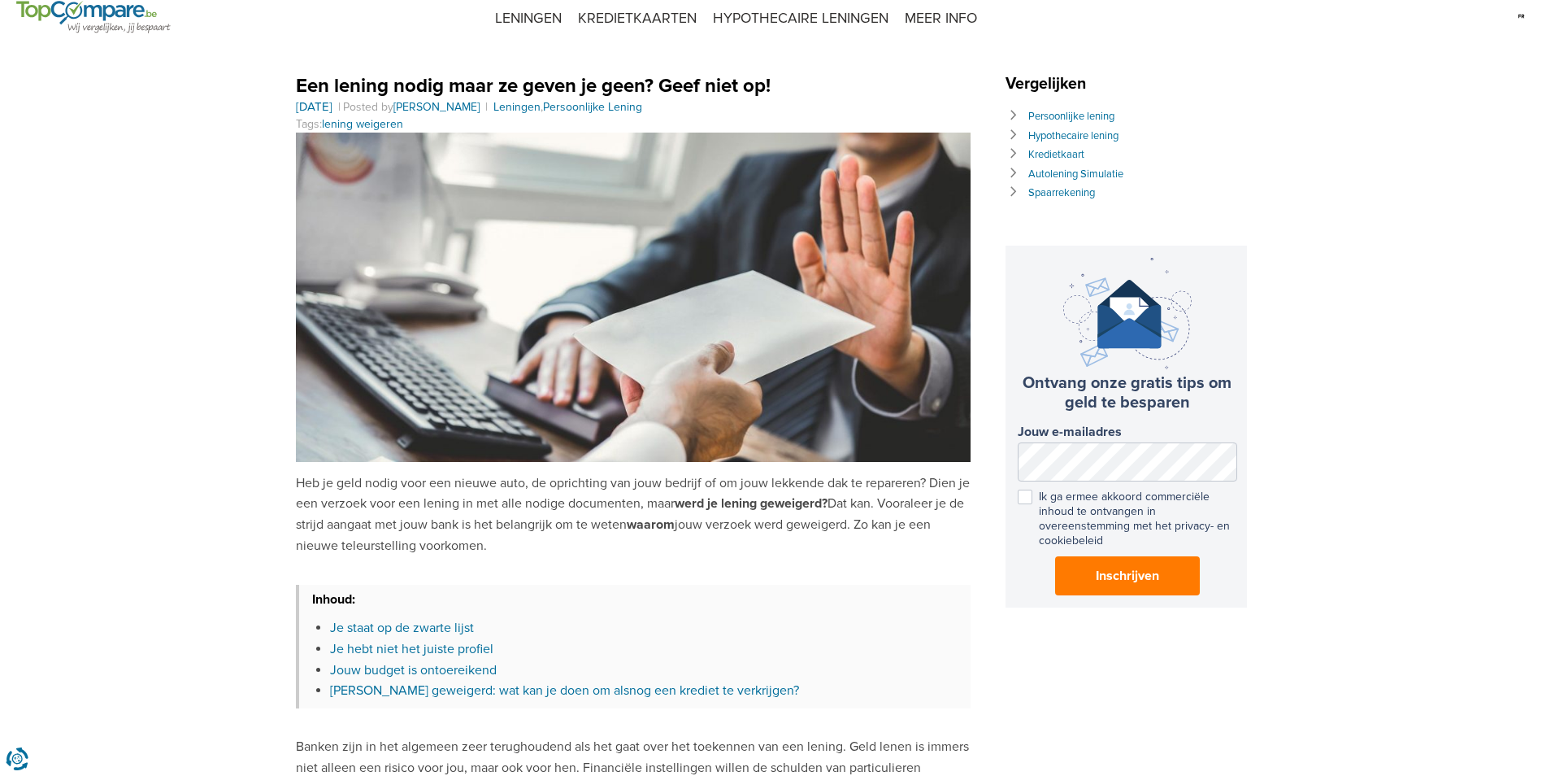
scroll to position [0, 0]
